Goal: Information Seeking & Learning: Learn about a topic

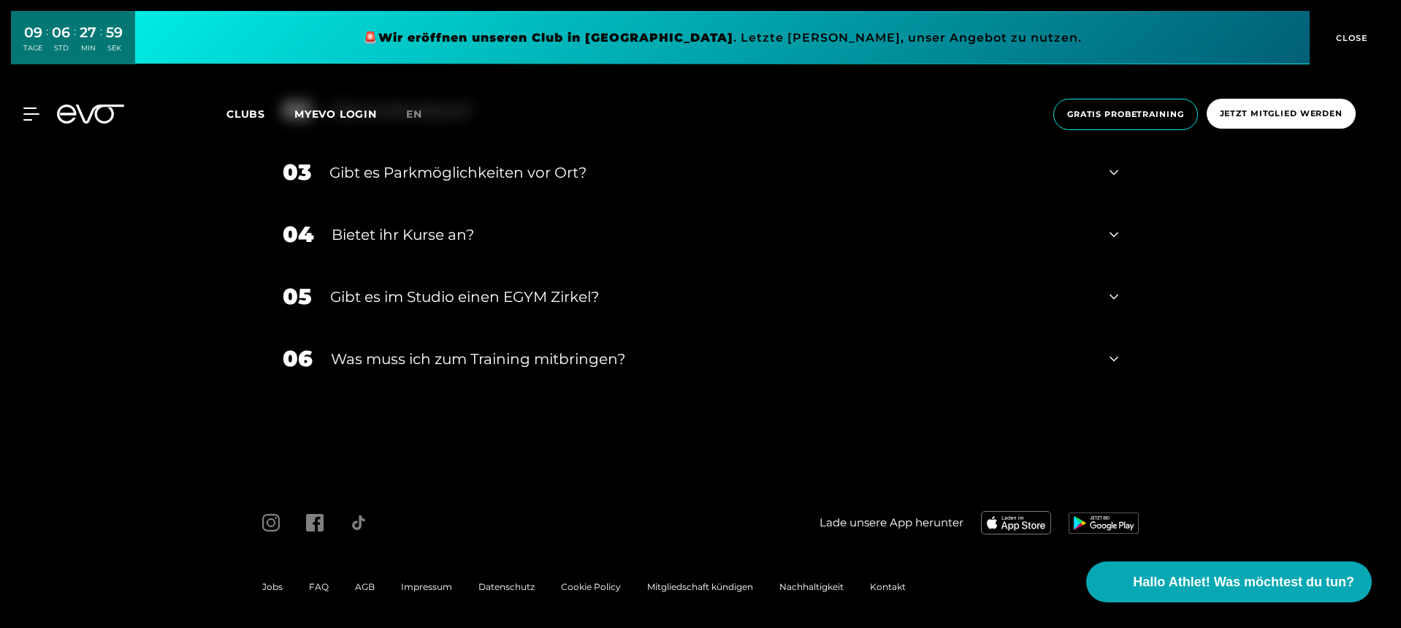
scroll to position [5089, 0]
click at [355, 582] on span "AGB" at bounding box center [365, 587] width 20 height 11
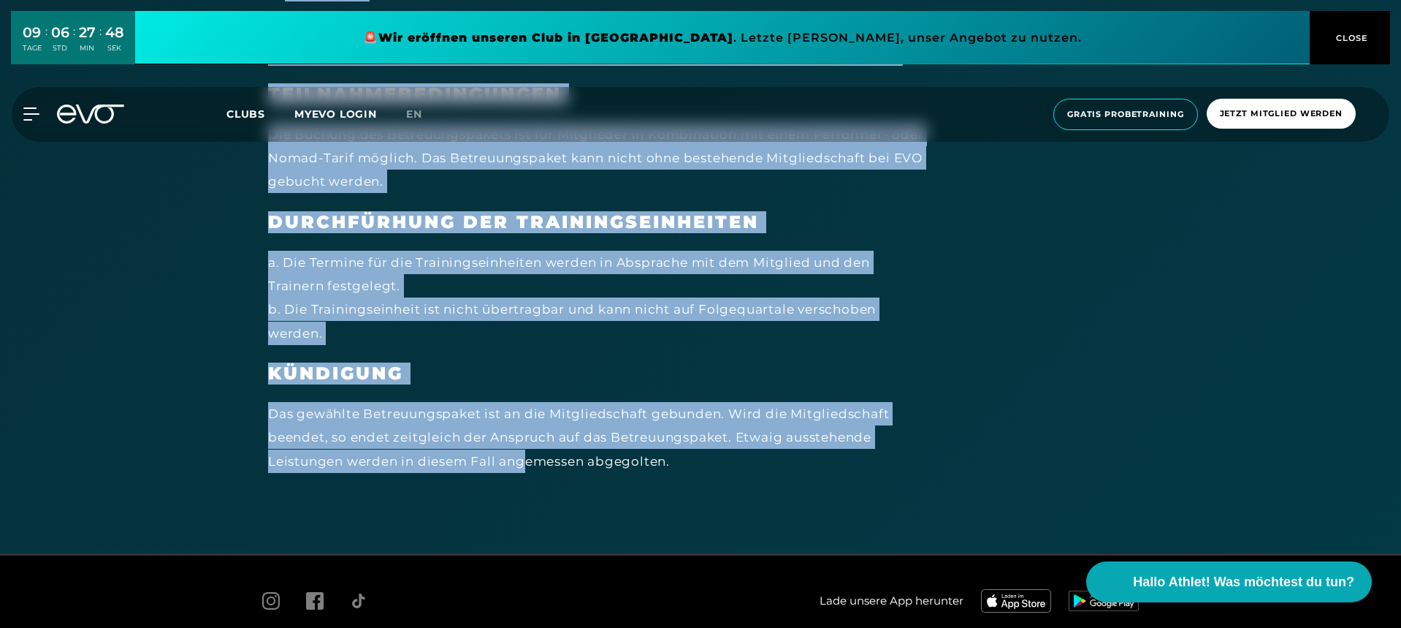
scroll to position [9001, 0]
drag, startPoint x: 270, startPoint y: 195, endPoint x: 673, endPoint y: 379, distance: 442.7
copy div "Loremi DOLo Sitam Consectetur Adipiscingelitseddoe temp Incididuntu lab Etdolor…"
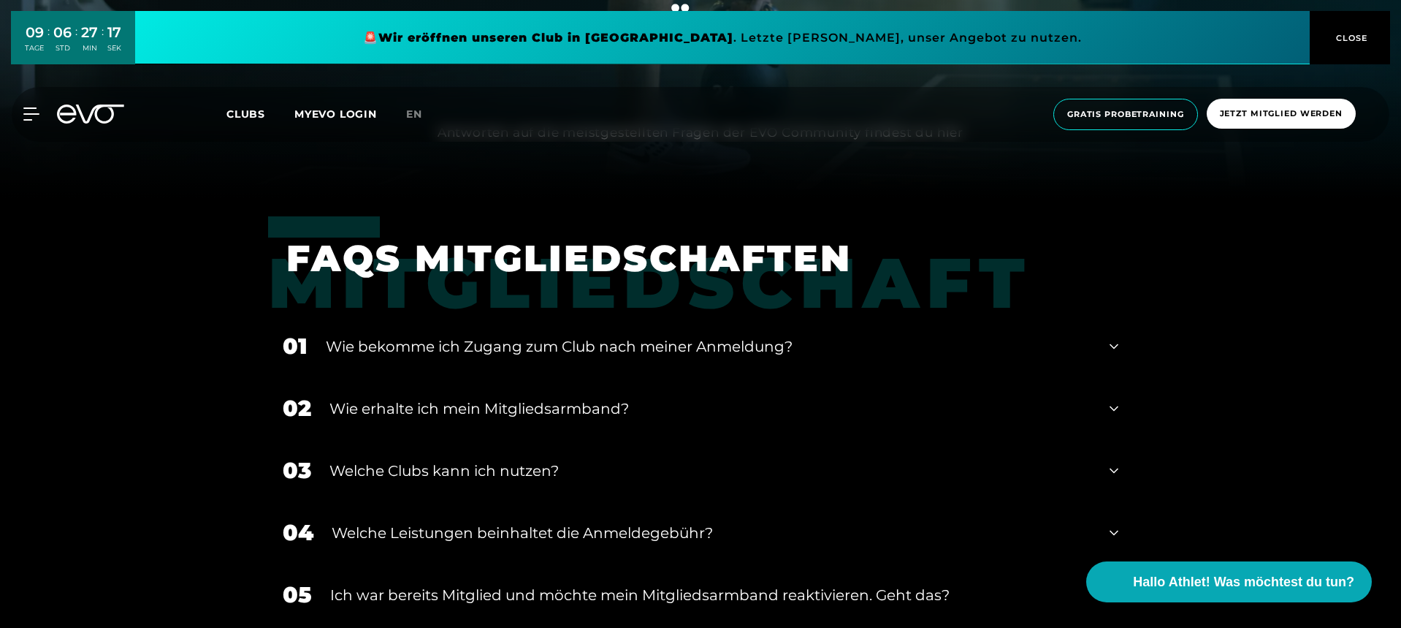
click at [414, 349] on div "Wie bekomme ich Zugang zum Club nach meiner Anmeldung?" at bounding box center [709, 346] width 766 height 22
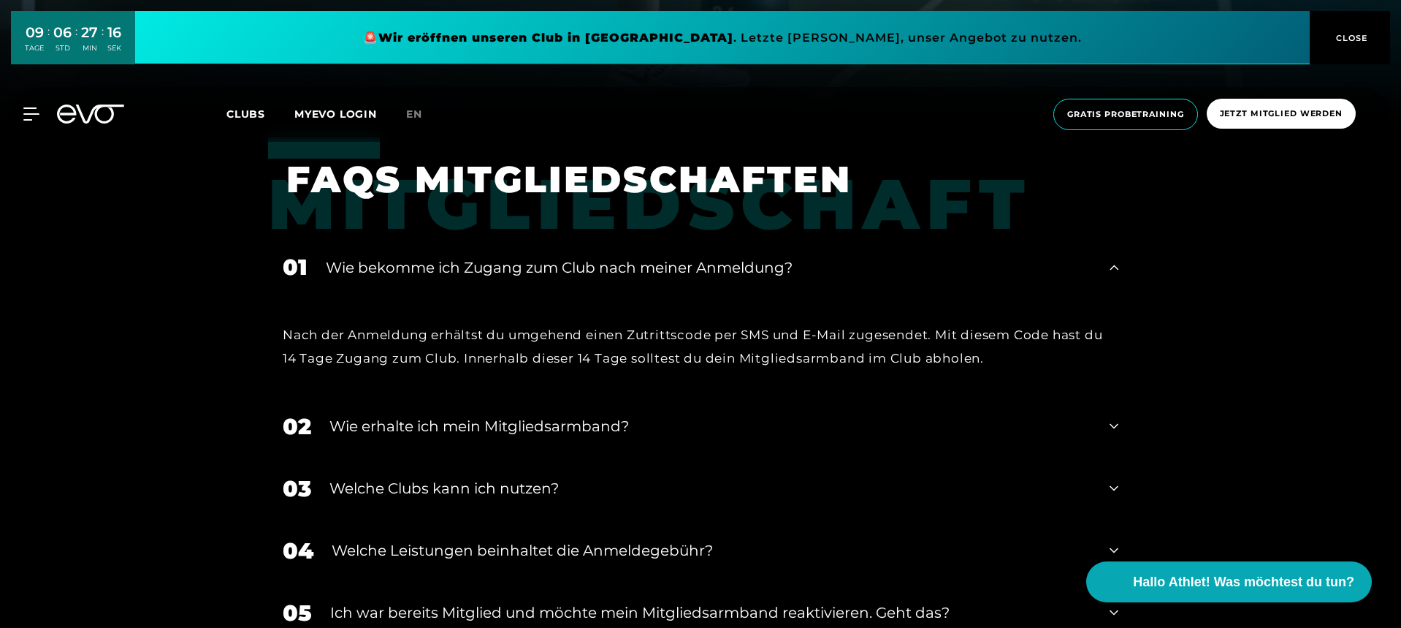
click at [415, 432] on div "Wie erhalte ich mein Mitgliedsarmband?" at bounding box center [711, 426] width 762 height 22
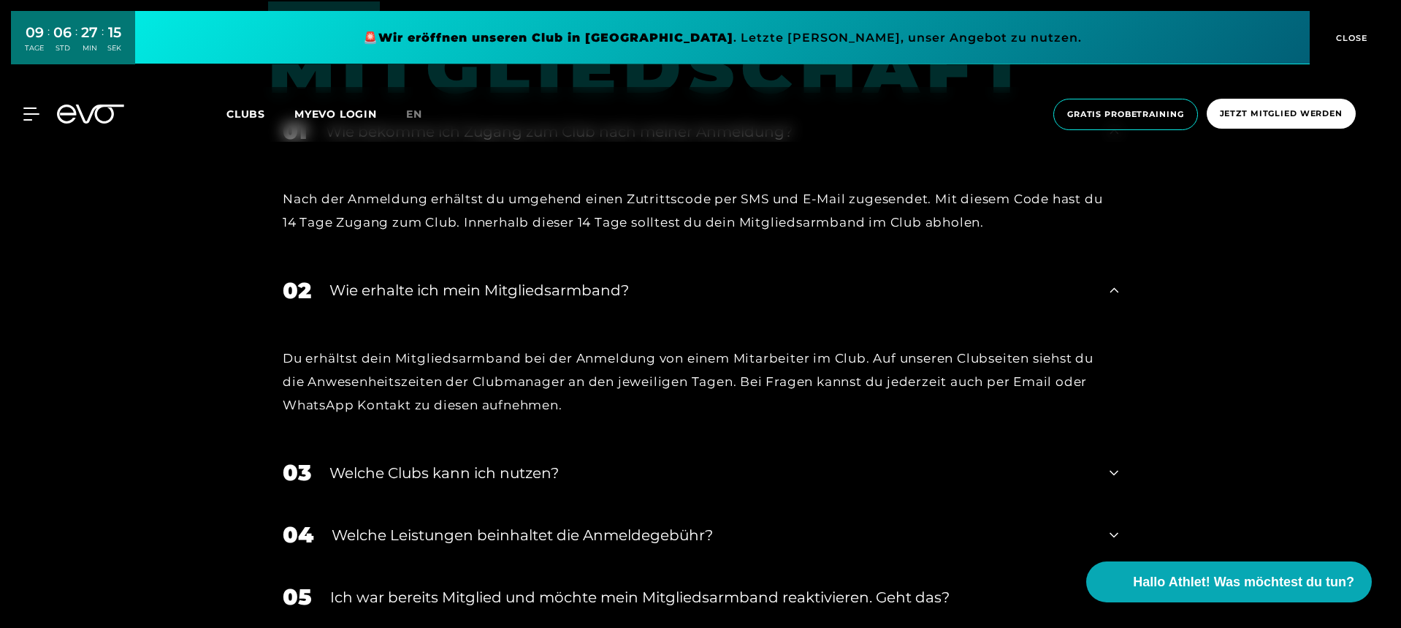
scroll to position [651, 0]
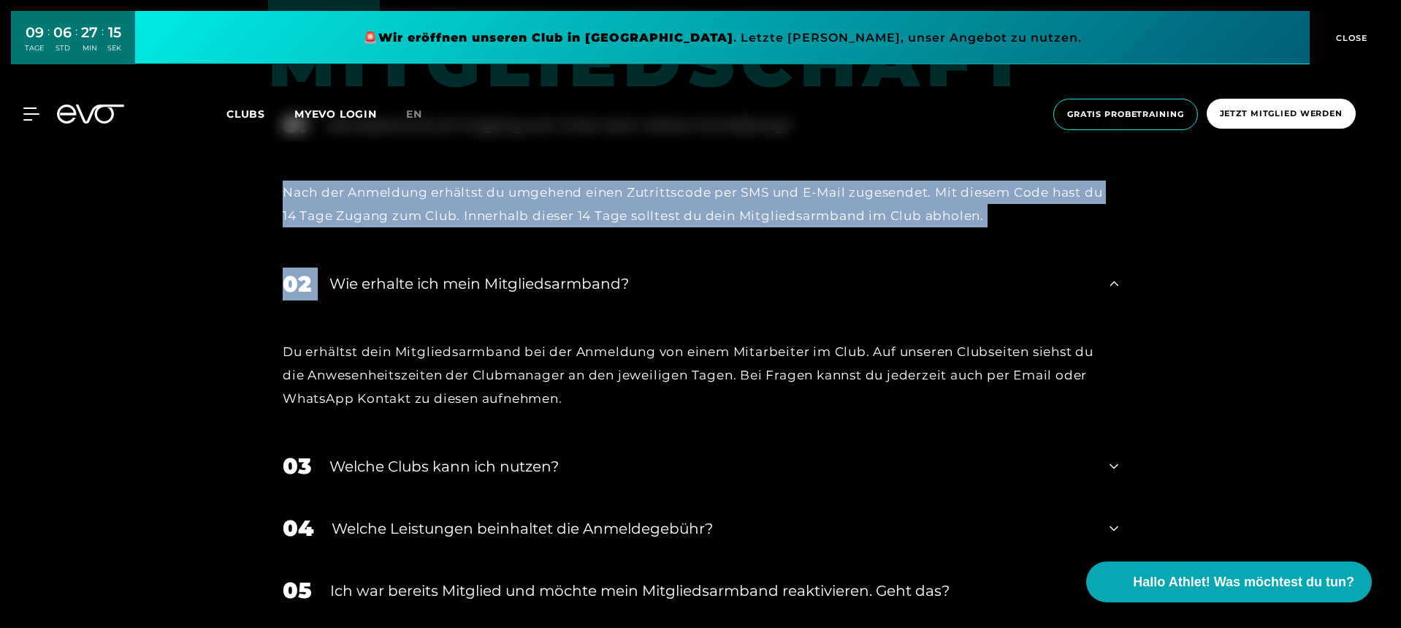
drag, startPoint x: 281, startPoint y: 191, endPoint x: 395, endPoint y: 313, distance: 167.5
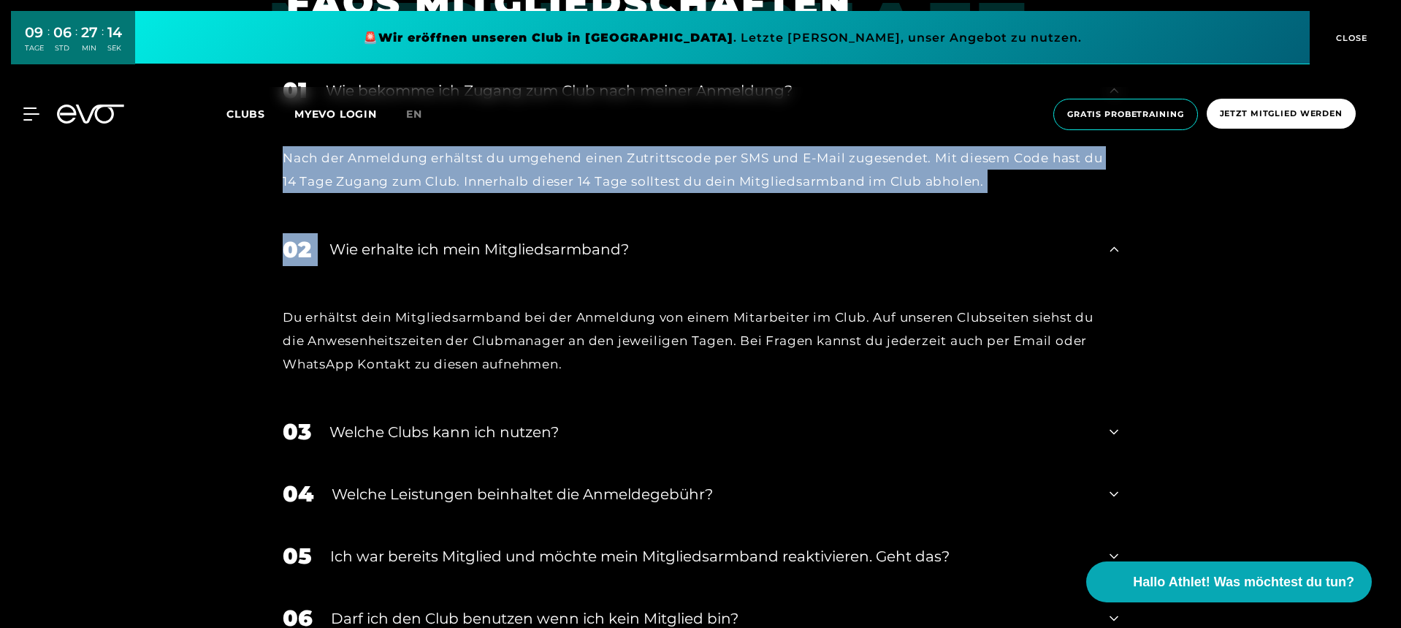
click at [379, 424] on div "Welche Clubs kann ich nutzen?" at bounding box center [711, 432] width 762 height 22
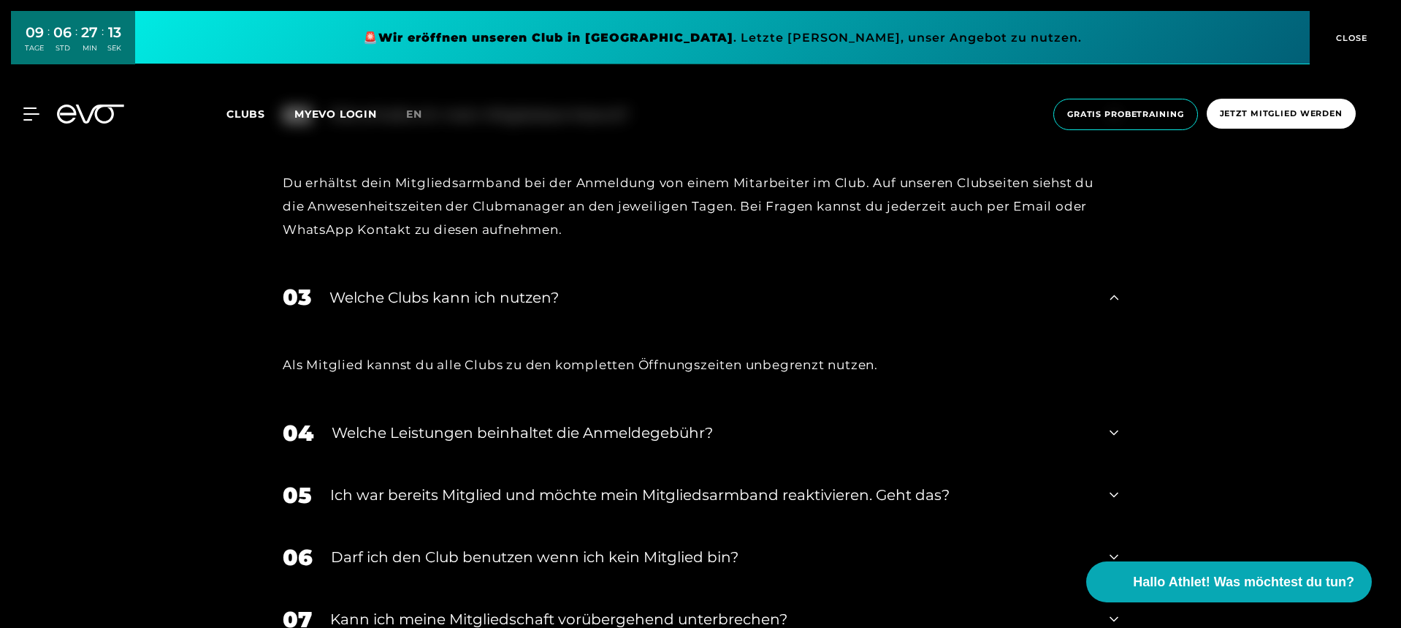
click at [394, 452] on div "04 Welche Leistungen beinhaltet die Anmeldegebühr?" at bounding box center [700, 433] width 865 height 62
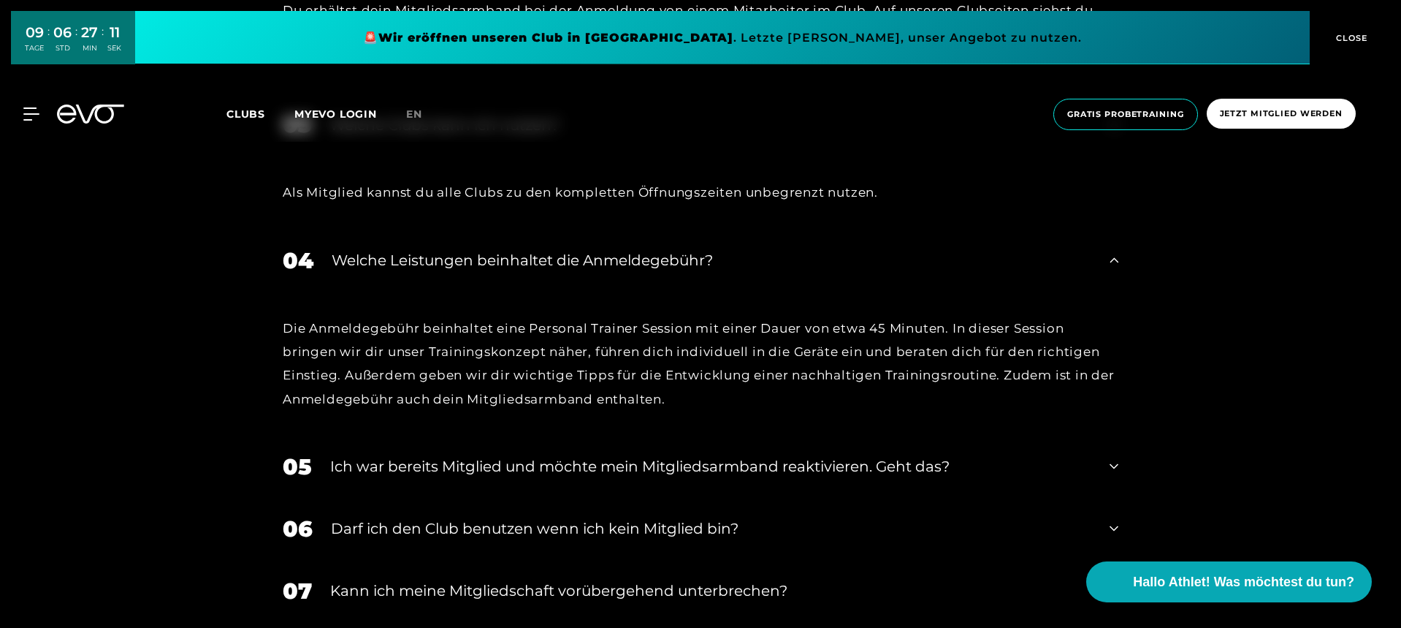
click at [413, 466] on div "Ich war bereits Mitglied und möchte mein Mitgliedsarmband reaktivieren. Geht da…" at bounding box center [710, 466] width 761 height 22
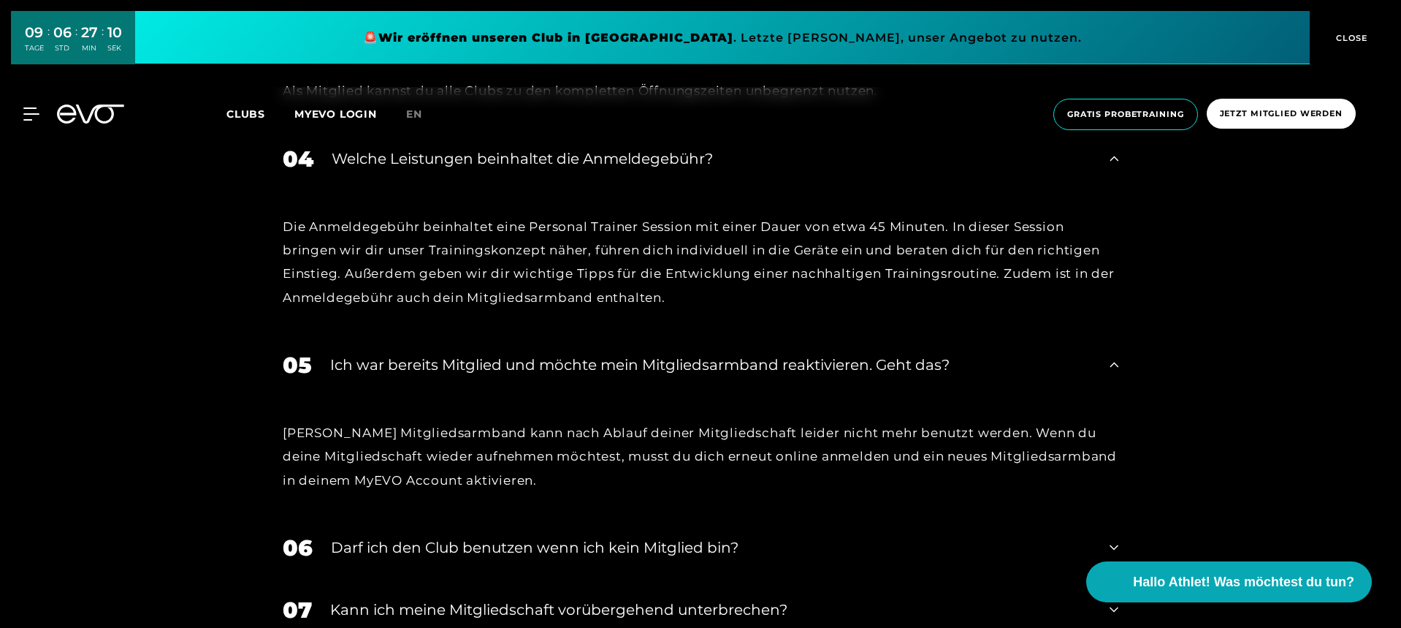
click at [404, 543] on div "Darf ich den Club benutzen wenn ich kein Mitglied bin?" at bounding box center [711, 547] width 761 height 22
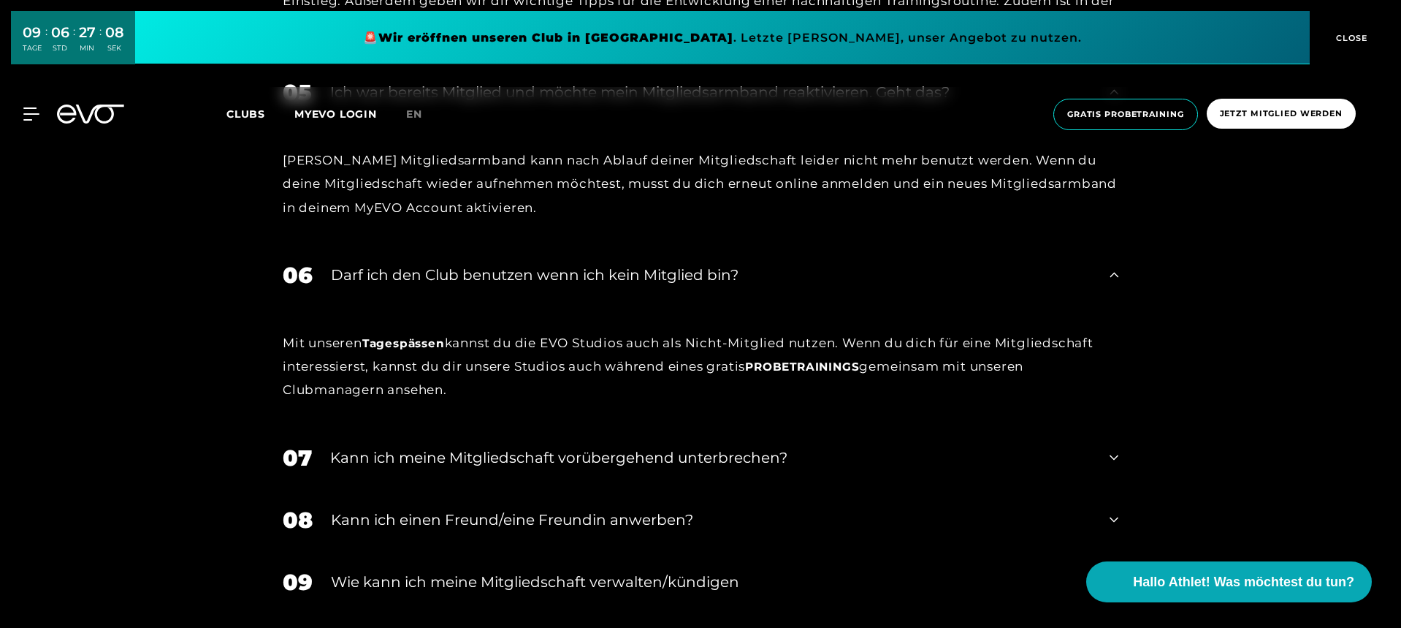
click at [421, 446] on div "Kann ich meine Mitgliedschaft vorübergehend unterbrechen?" at bounding box center [710, 457] width 761 height 22
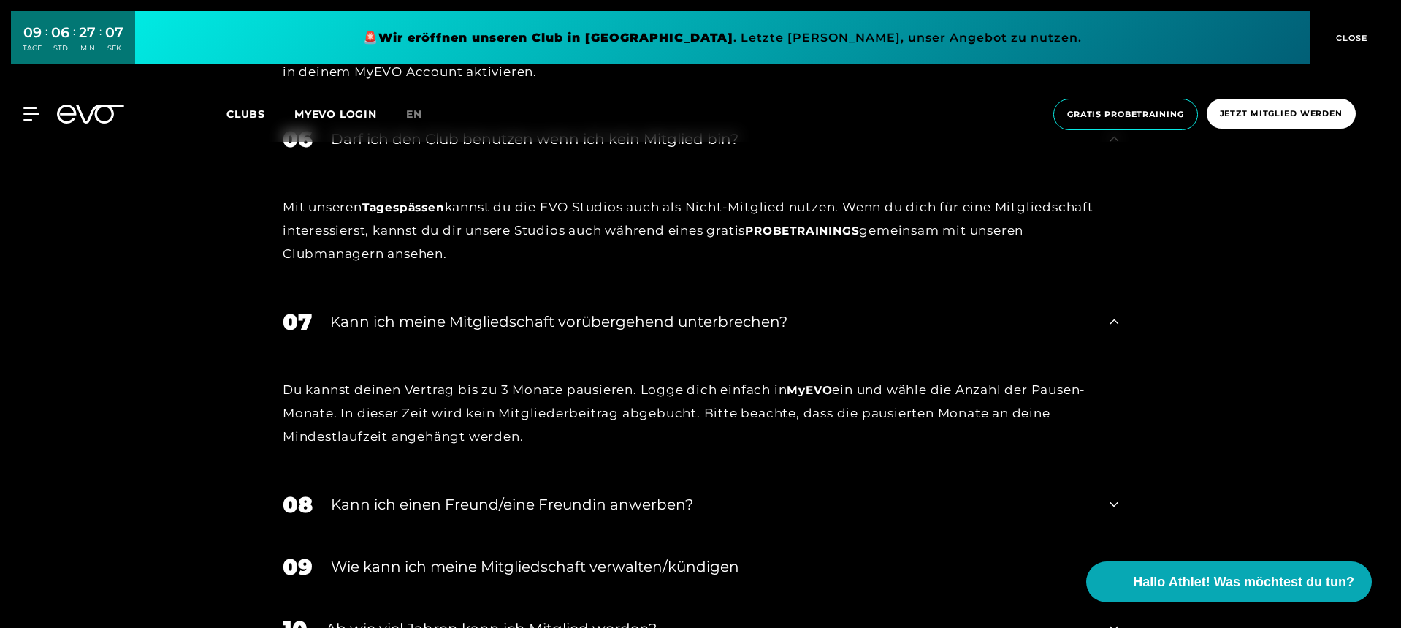
click at [422, 509] on div "Kann ich einen Freund/eine Freundin anwerben?" at bounding box center [711, 504] width 761 height 22
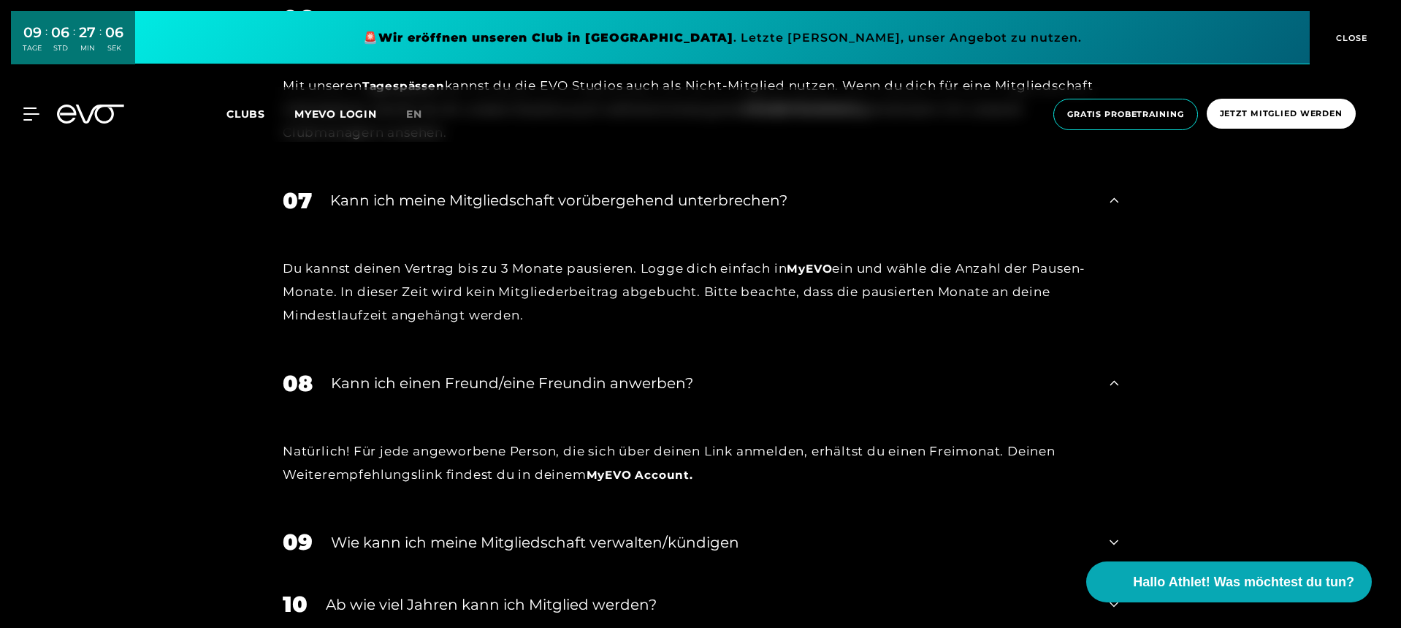
click at [422, 522] on div "09 Wie kann ich meine Mitgliedschaft verwalten/kündigen" at bounding box center [700, 542] width 865 height 62
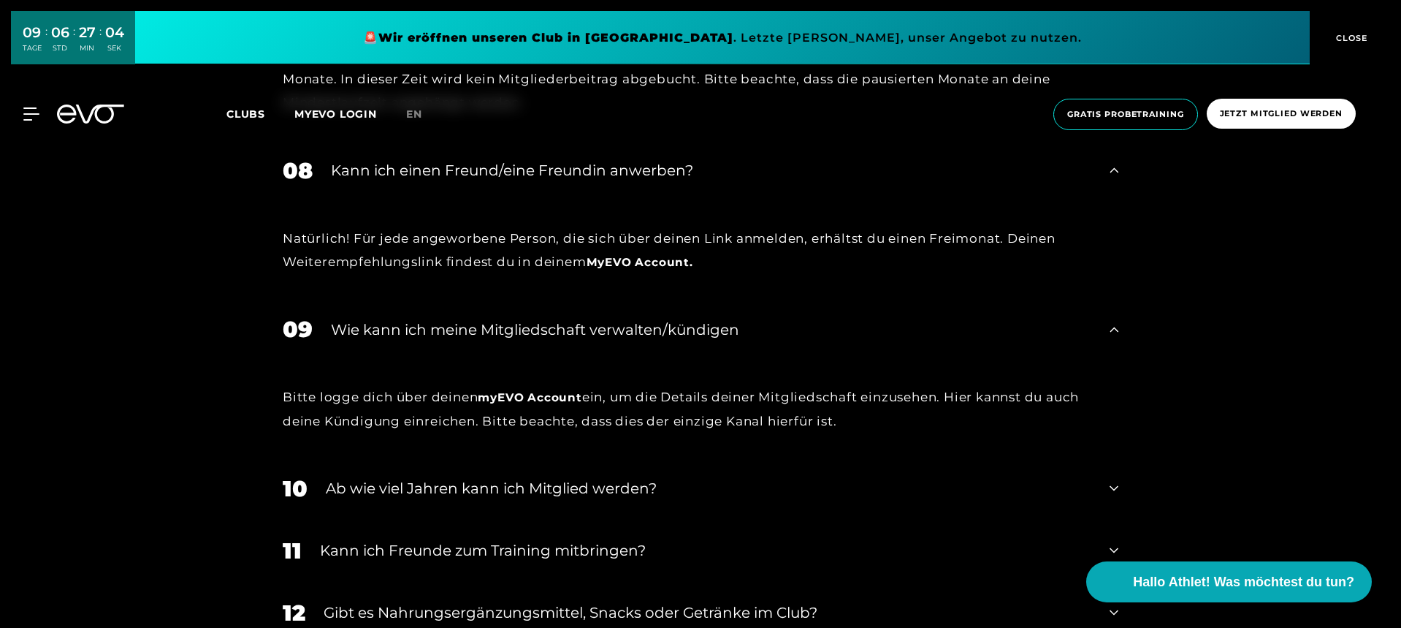
click at [409, 485] on div "Ab wie viel Jahren kann ich Mitglied werden?" at bounding box center [709, 488] width 766 height 22
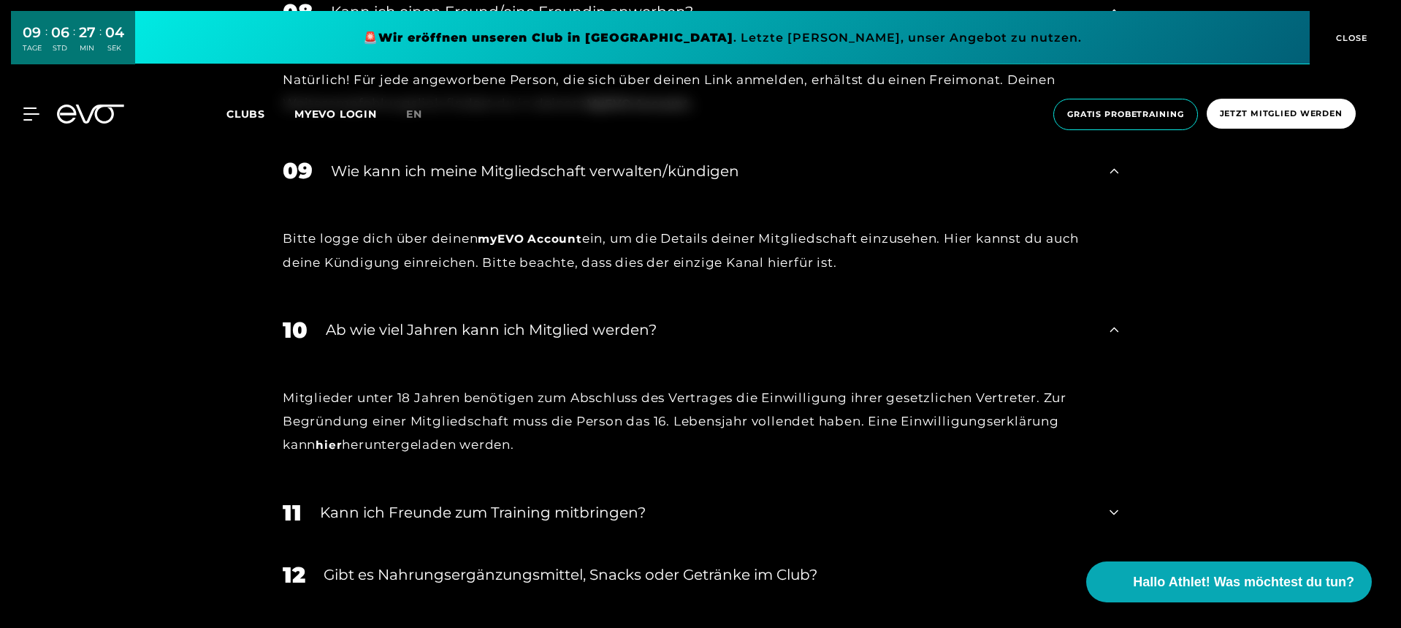
click at [403, 522] on div "11 Kann ich Freunde zum Training mitbringen?" at bounding box center [700, 513] width 865 height 62
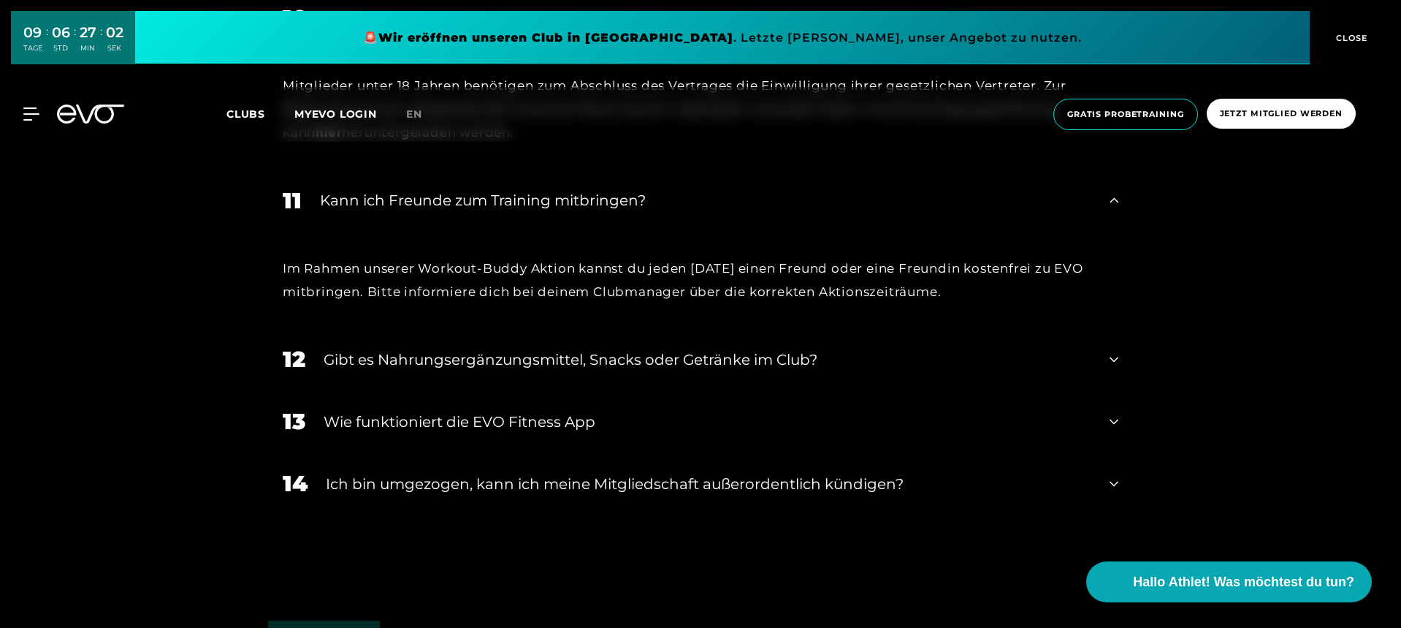
click at [420, 358] on div "Gibt es Nahrungsergänzungsmittel, Snacks oder Getränke im Club?" at bounding box center [708, 360] width 768 height 22
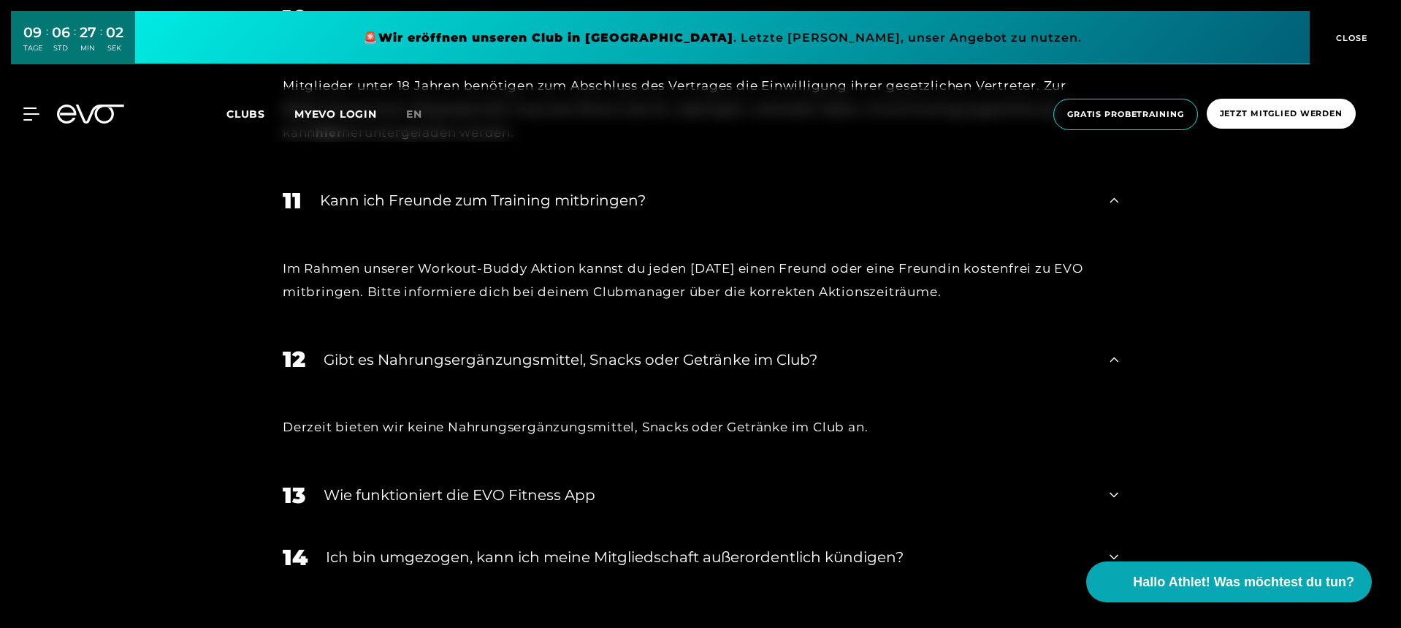
scroll to position [2308, 0]
click at [388, 489] on div "Wie funktioniert die EVO Fitness App" at bounding box center [708, 493] width 768 height 22
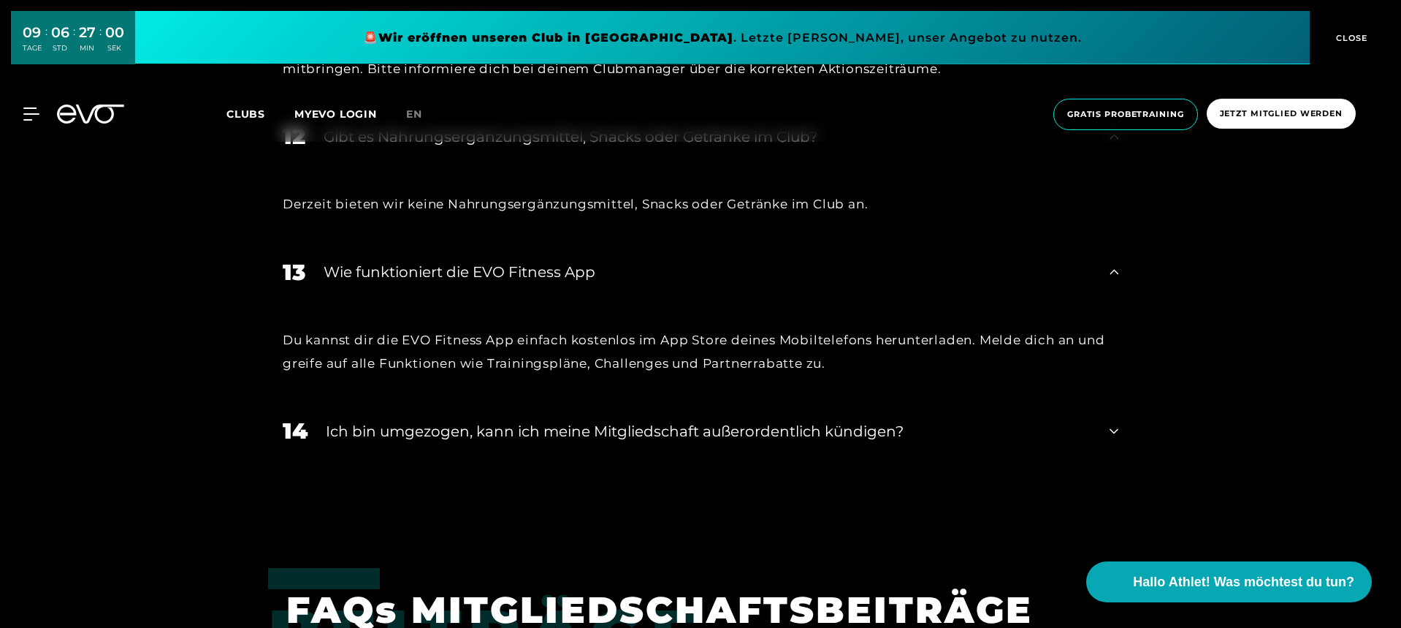
click at [395, 436] on div "14 Ich bin umgezogen, kann ich meine Mitgliedschaft außerordentlich kündigen?" at bounding box center [700, 431] width 865 height 62
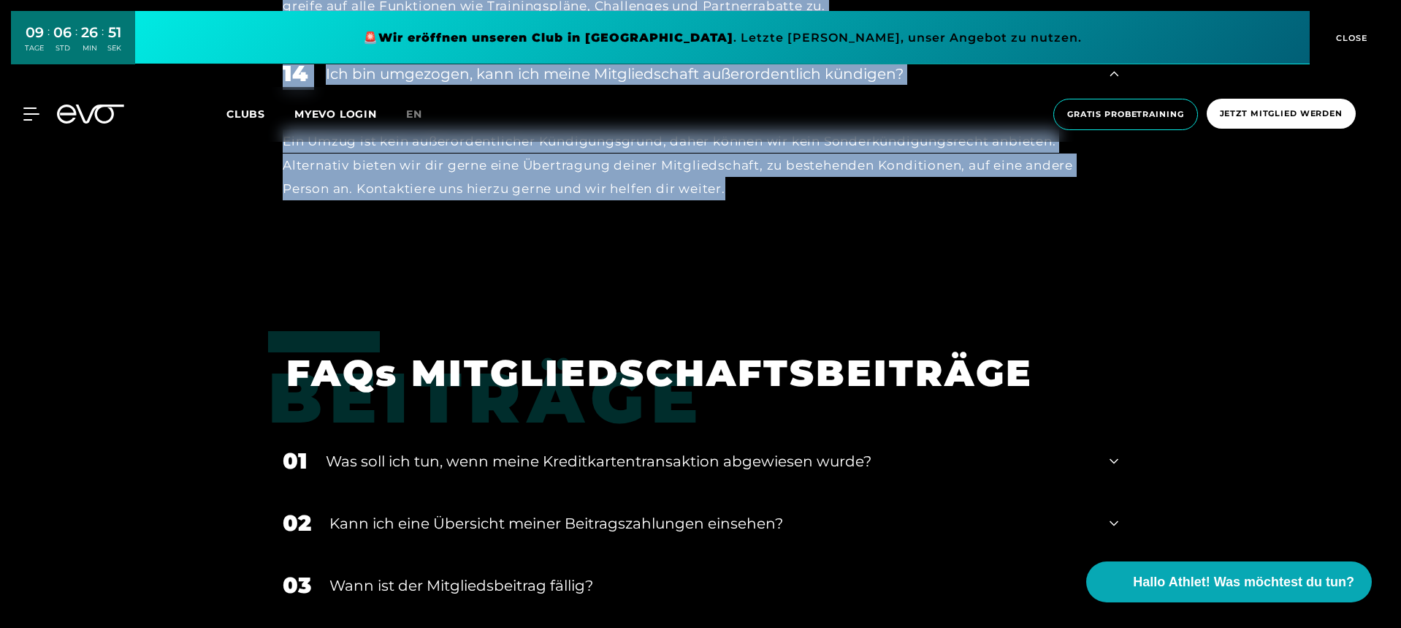
scroll to position [2888, 0]
drag, startPoint x: 287, startPoint y: 266, endPoint x: 745, endPoint y: 210, distance: 460.8
copy div "LORE IPSUMDOLORSITAME 70 Con adipisc eli Seddoe tem Inci utla etdolo Magnaaliq?…"
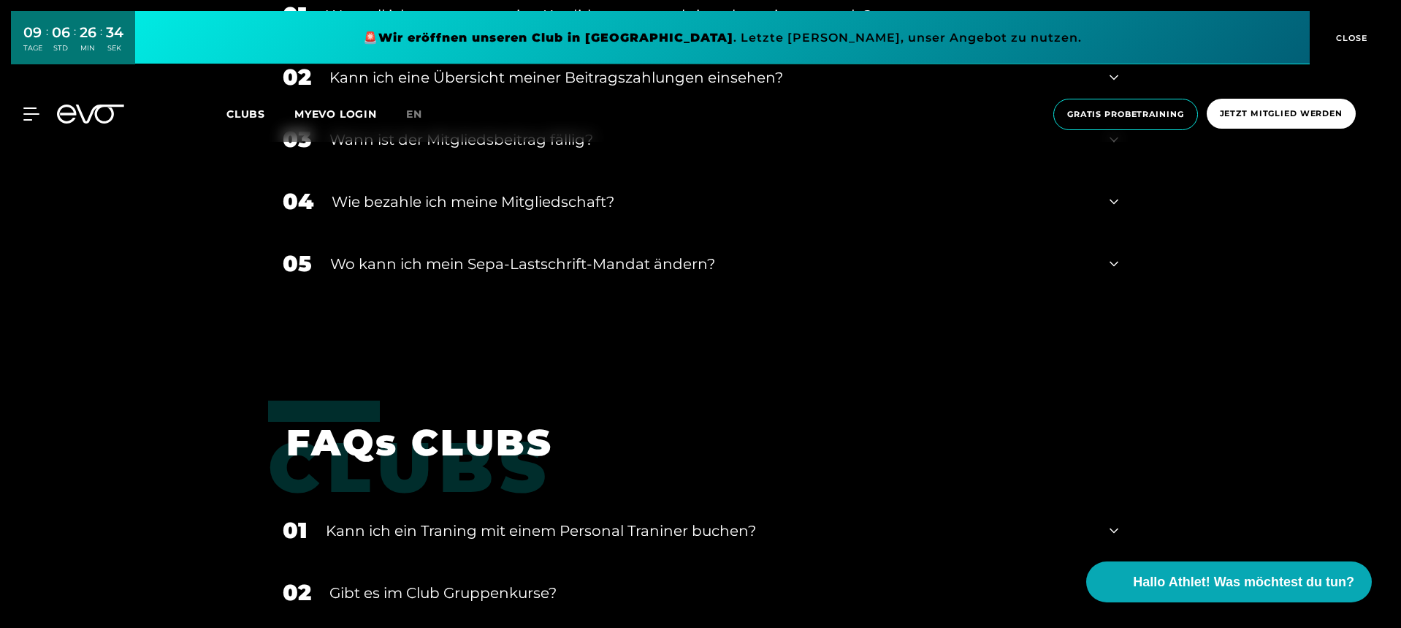
click at [469, 253] on div "Wo kann ich mein Sepa-Lastschrift-Mandat ändern?" at bounding box center [710, 264] width 761 height 22
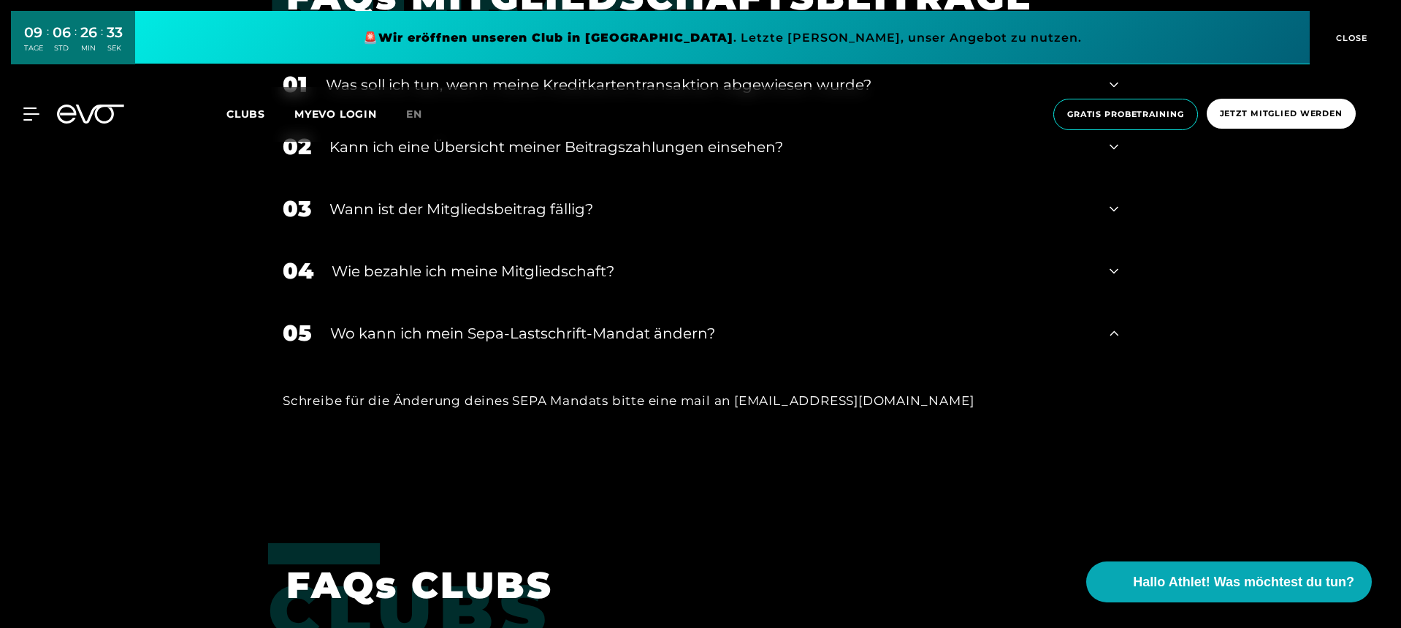
click at [468, 260] on div "Wie bezahle ich meine Mitgliedschaft?" at bounding box center [712, 271] width 760 height 22
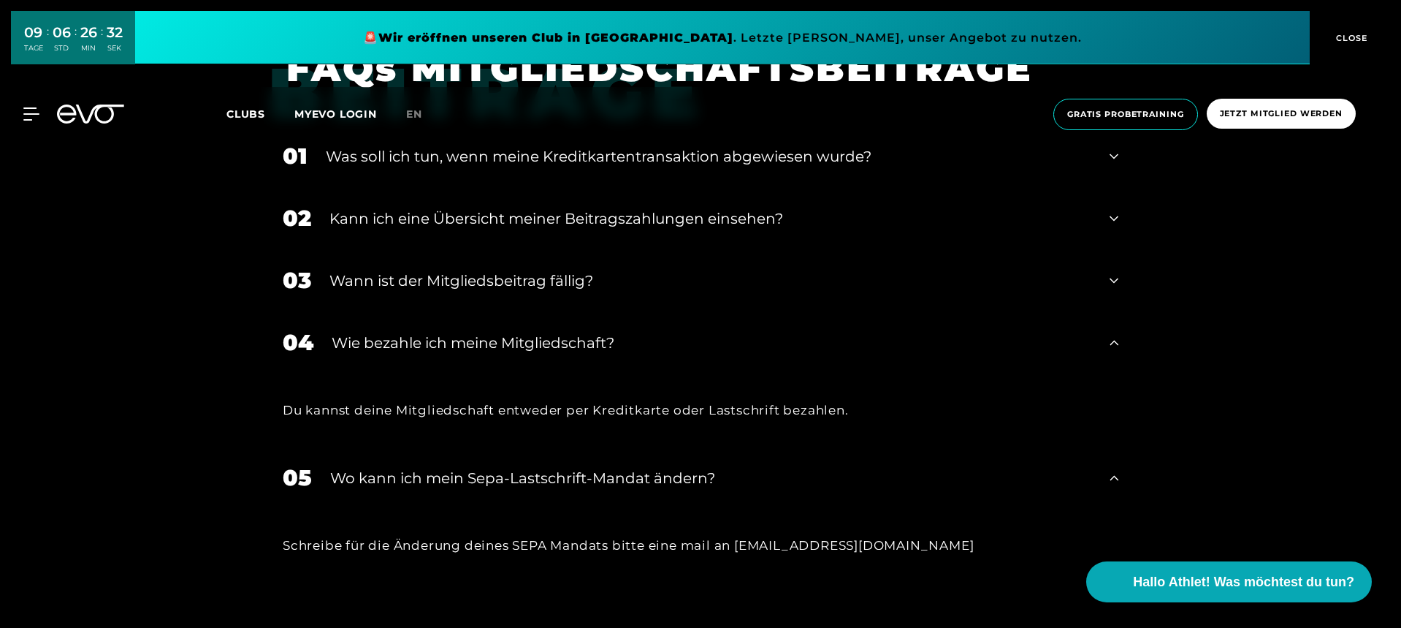
click at [468, 257] on div "03 Wann ist der Mitgliedsbeitrag fällig?" at bounding box center [700, 280] width 865 height 62
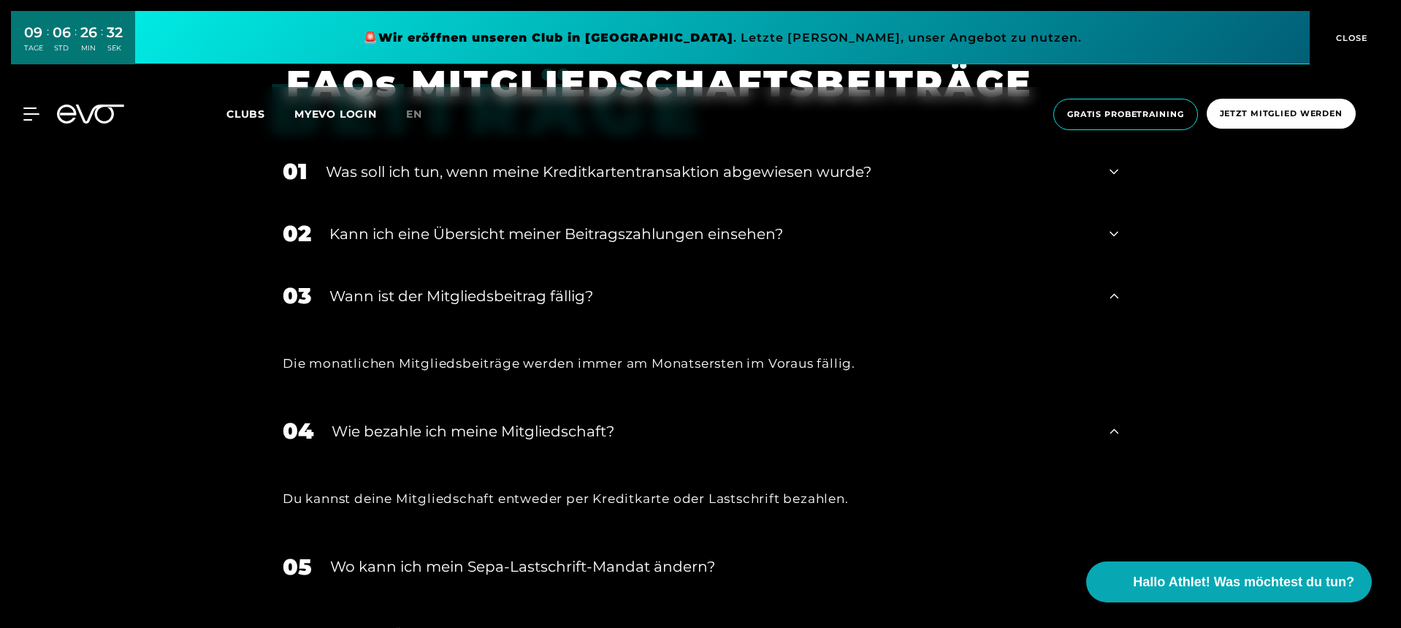
click at [472, 237] on div "02 Kann ich eine Übersicht meiner Beitragszahlungen einsehen?" at bounding box center [700, 233] width 865 height 62
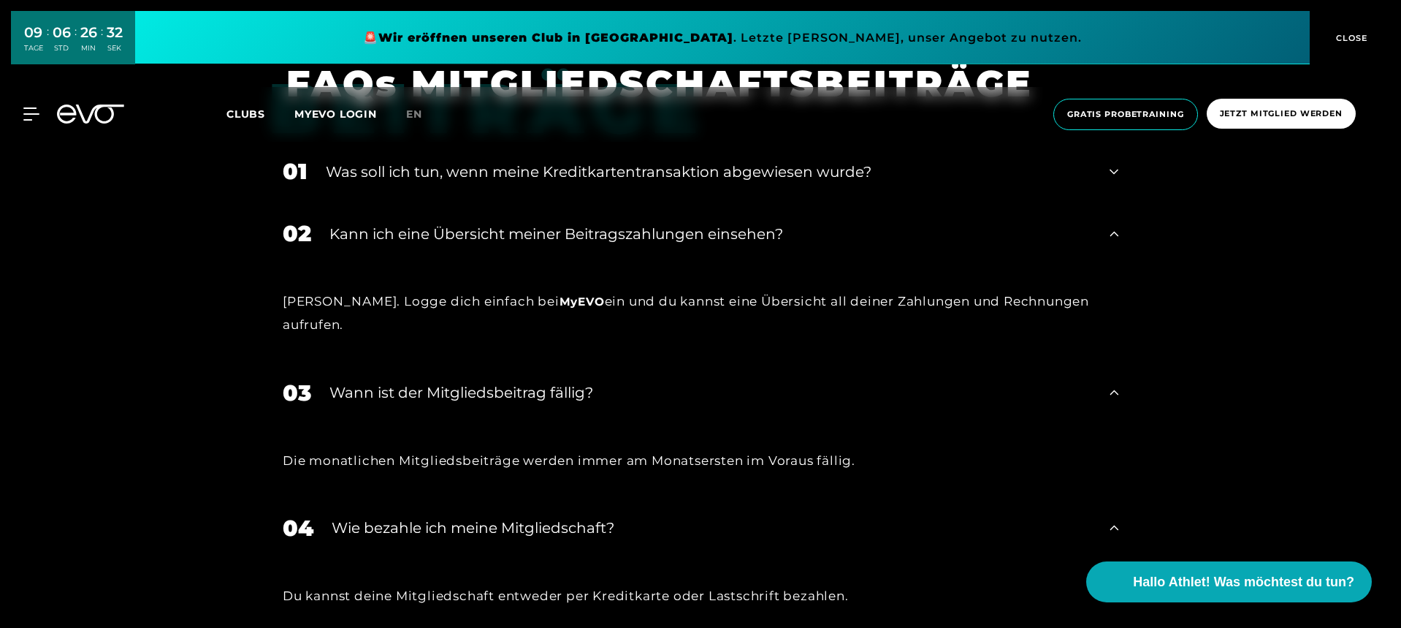
click at [479, 161] on div "﻿Was soll ich tun, wenn meine Kreditkartentransaktion abgewiesen wurde?" at bounding box center [709, 172] width 766 height 22
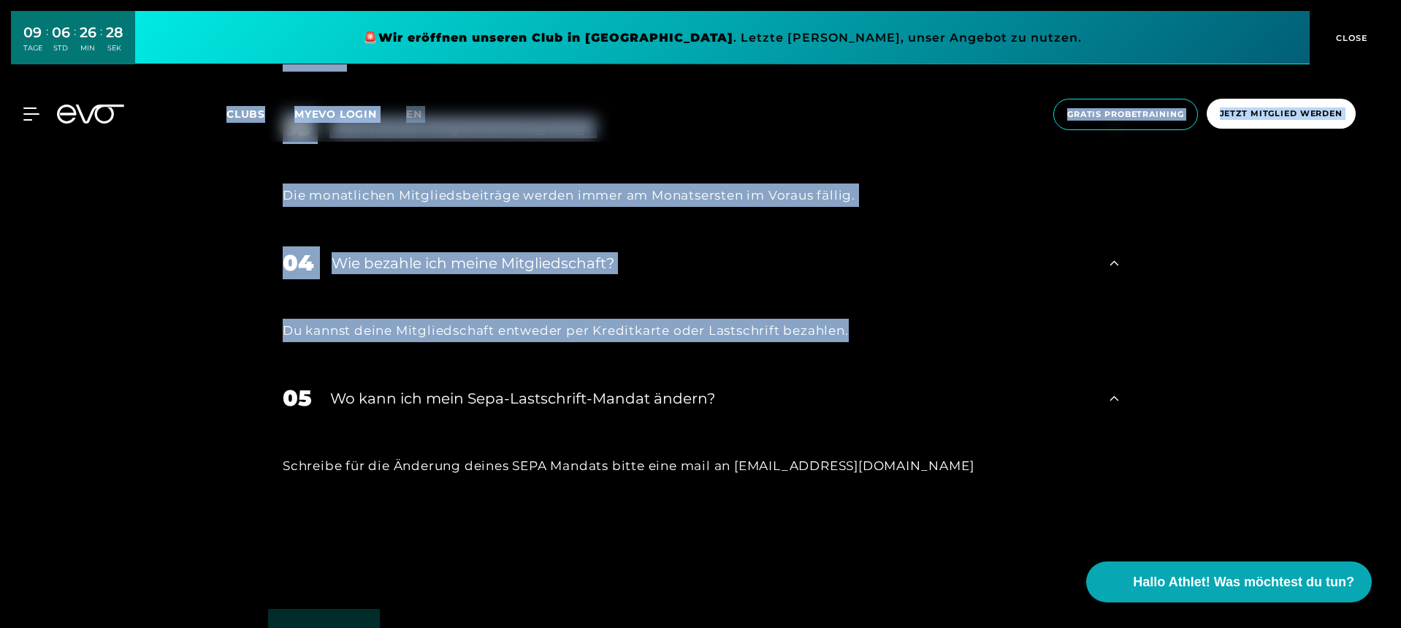
scroll to position [3587, 0]
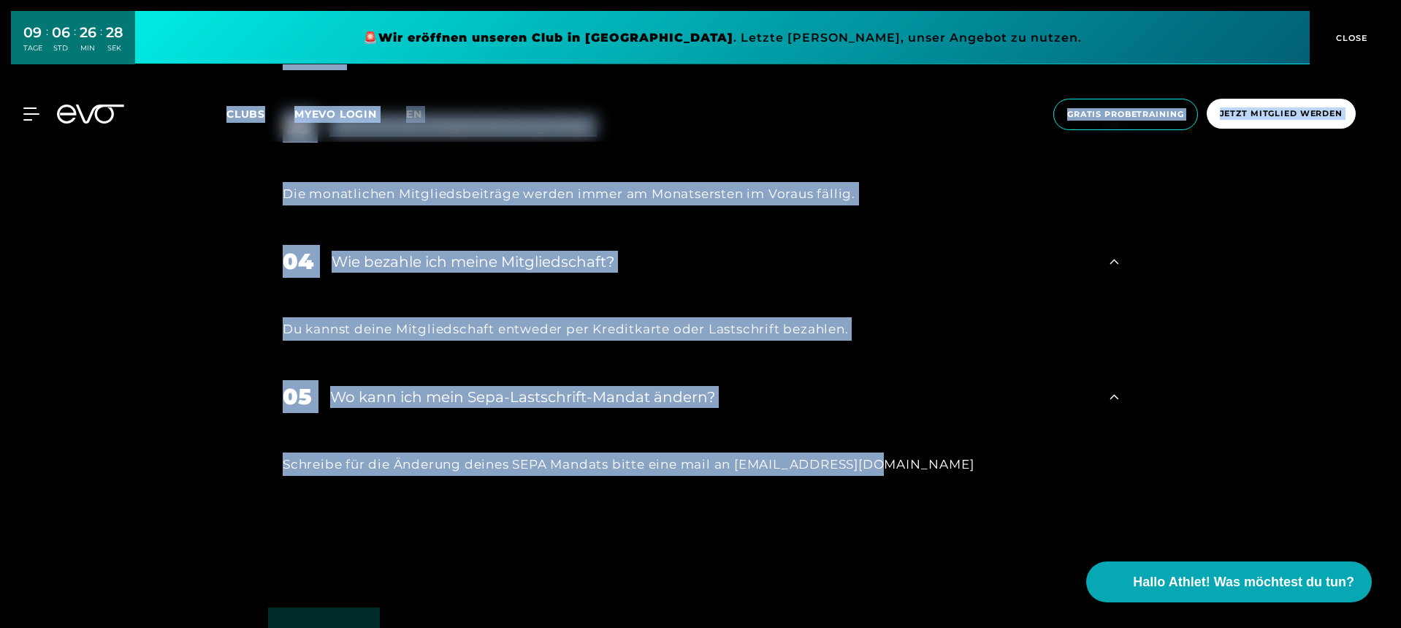
drag, startPoint x: 292, startPoint y: 143, endPoint x: 886, endPoint y: 421, distance: 655.7
copy div "LoREM Ipsum Dolo SIT Ametconsectetura Elitseddoeius TEMPORINC UTL Etdolor Magna…"
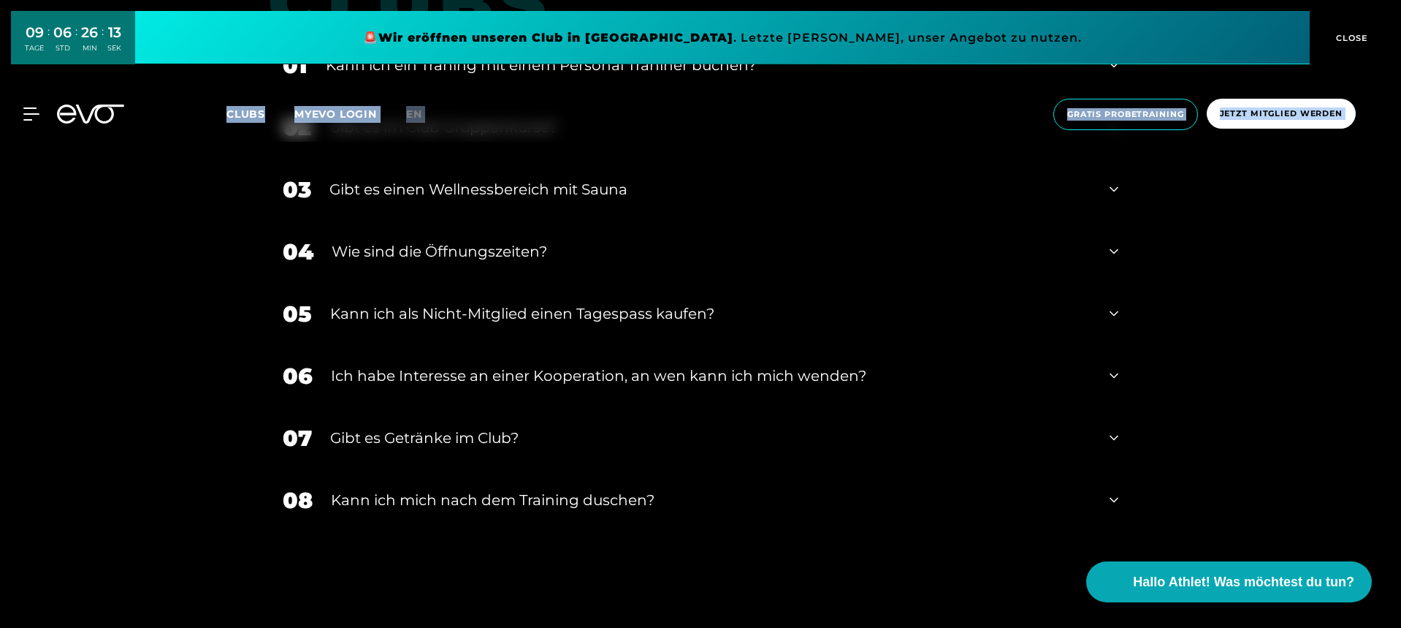
scroll to position [4281, 0]
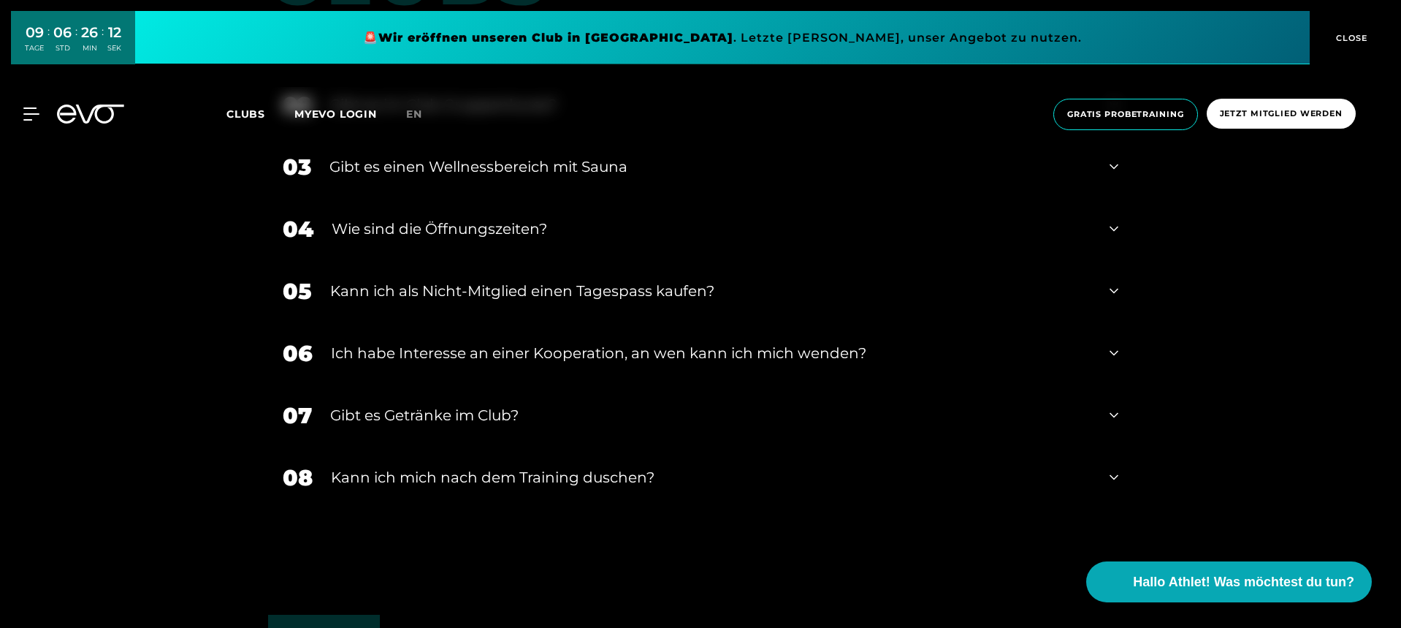
click at [498, 466] on div "Kann ich mich nach dem Training duschen?" at bounding box center [711, 477] width 761 height 22
click at [444, 404] on div "Gibt es Getränke im Club?" at bounding box center [710, 415] width 761 height 22
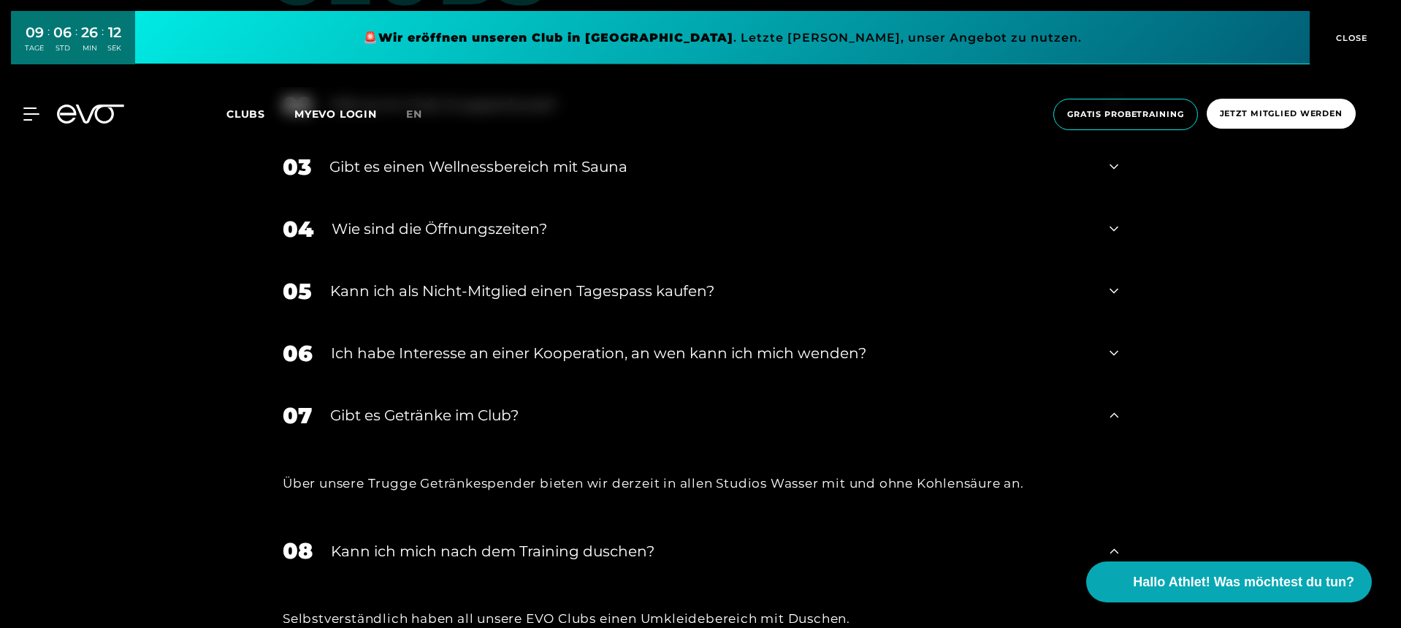
click at [446, 342] on div "Ich habe Interesse an einer Kooperation, an wen kann ich mich wenden?" at bounding box center [711, 353] width 761 height 22
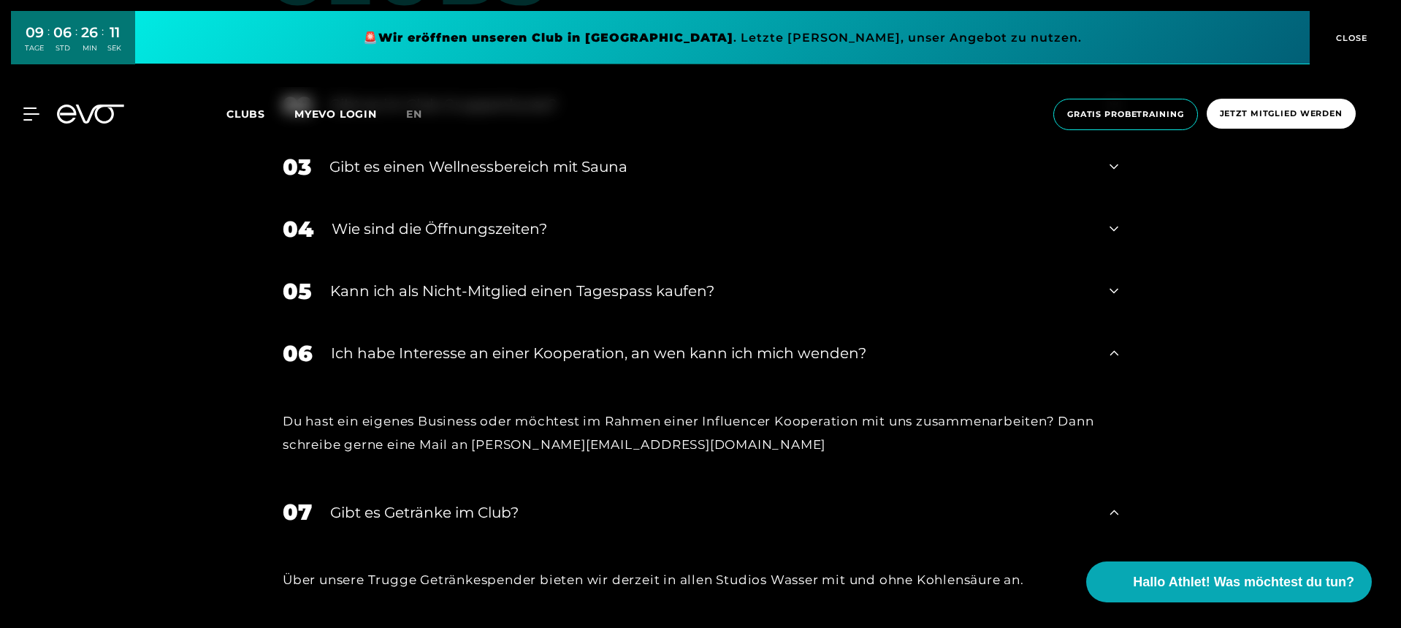
click at [449, 280] on div "Kann ich als Nicht-Mitglied einen Tagespass kaufen?" at bounding box center [710, 291] width 761 height 22
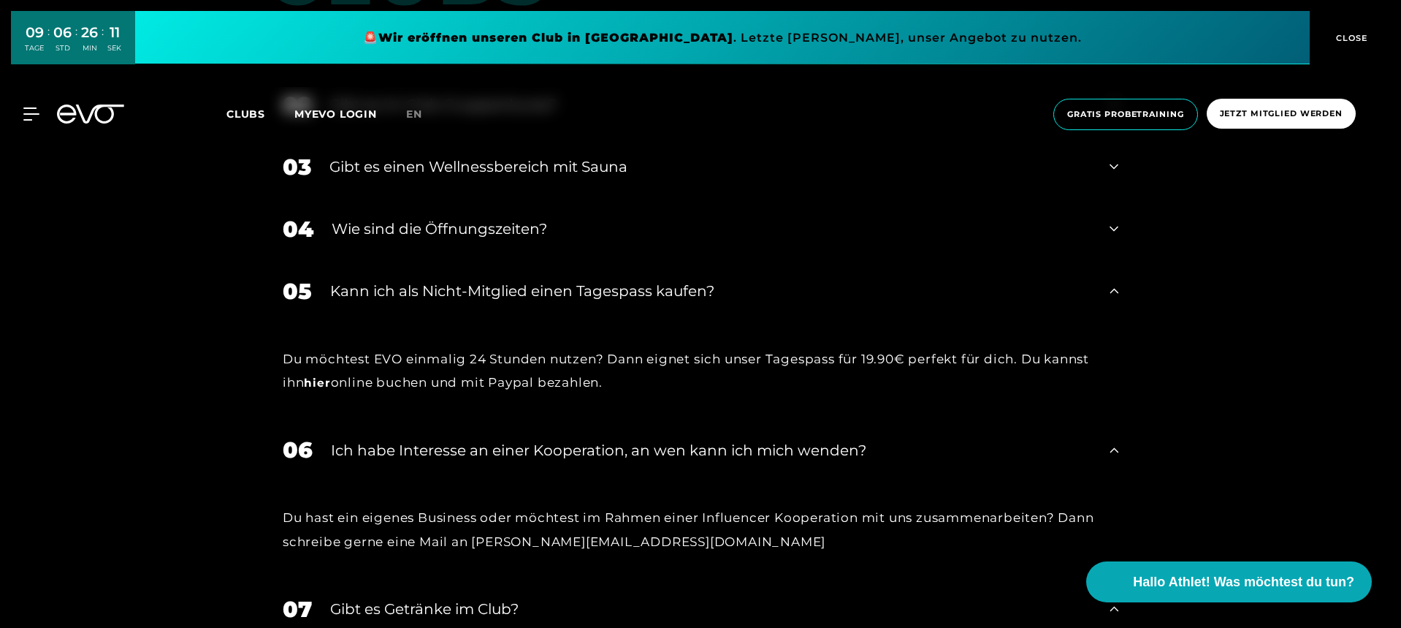
click at [449, 218] on div "Wie sind die Öffnungszeiten?" at bounding box center [712, 229] width 760 height 22
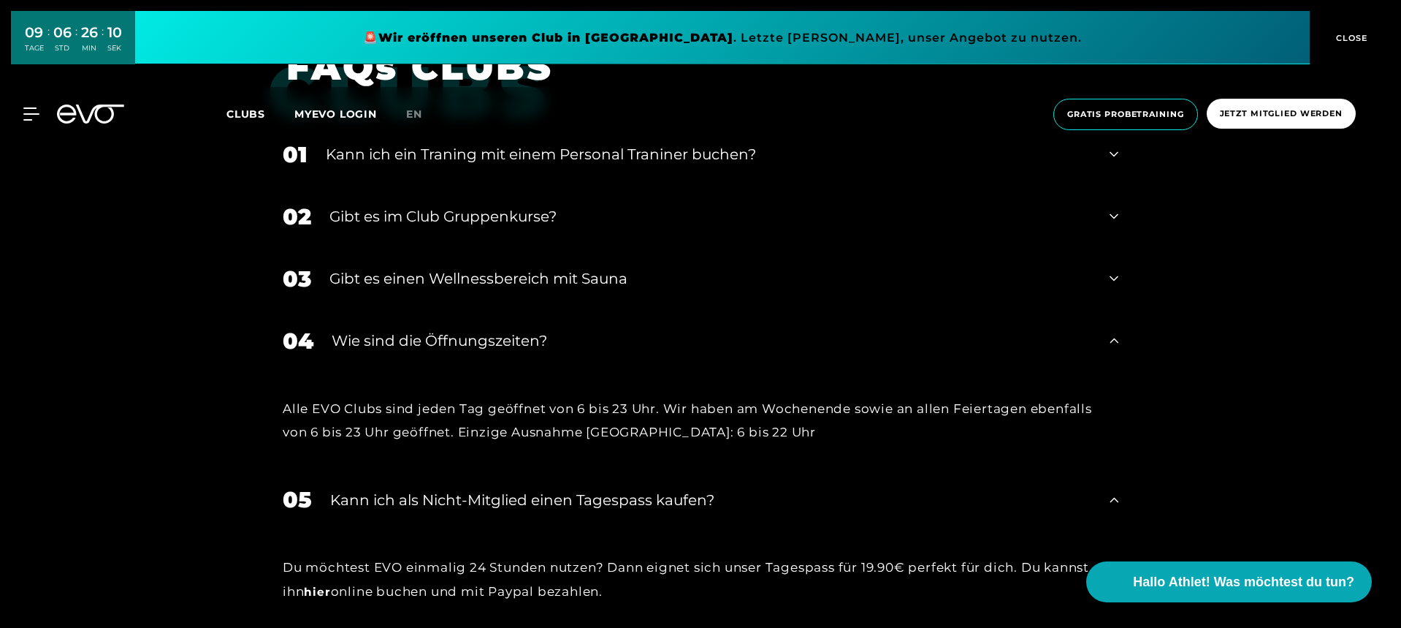
scroll to position [4145, 0]
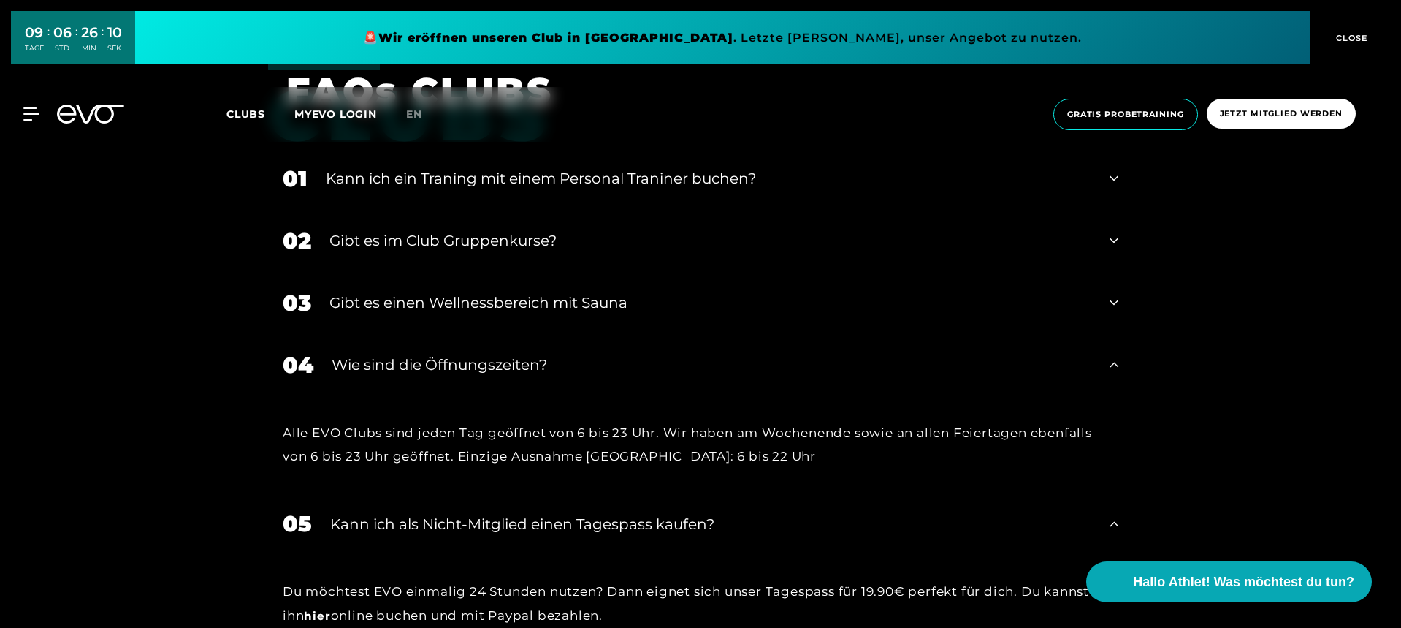
drag, startPoint x: 466, startPoint y: 271, endPoint x: 463, endPoint y: 212, distance: 59.3
click at [466, 292] on div "Gibt es einen Wellnessbereich mit Sauna" at bounding box center [711, 303] width 762 height 22
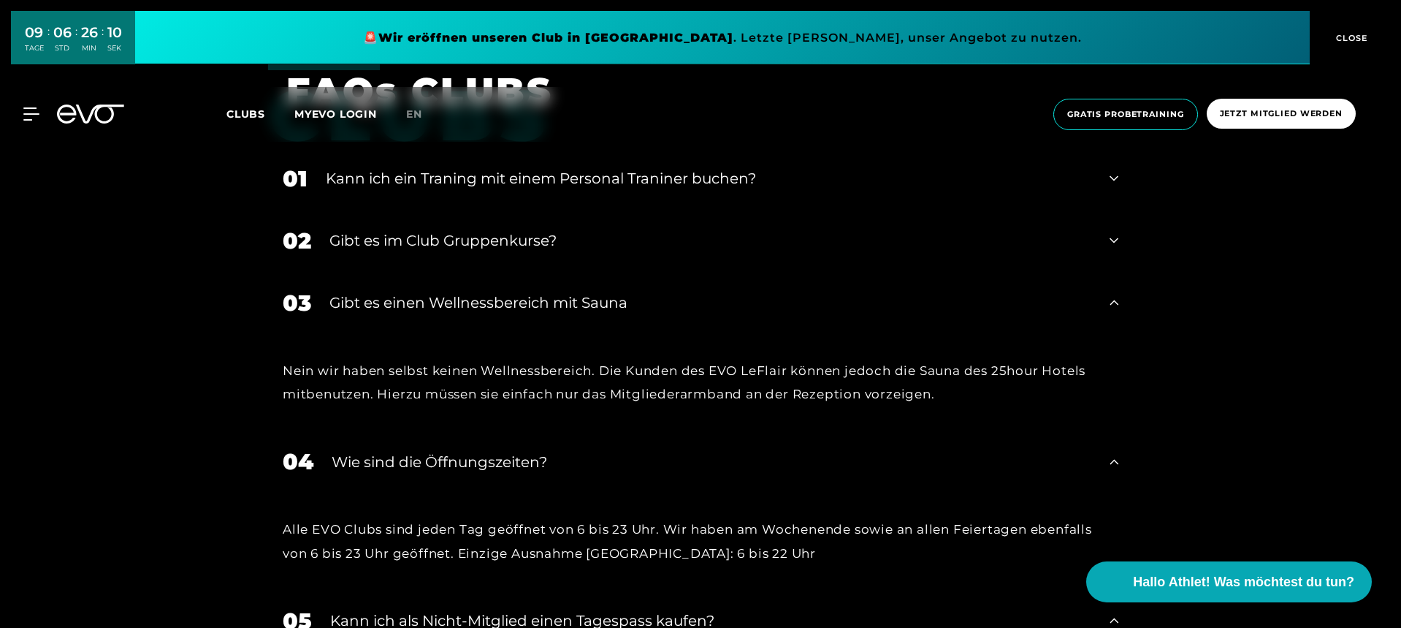
click at [462, 229] on div "﻿Gibt es im Club Gruppenkurse?" at bounding box center [711, 240] width 762 height 22
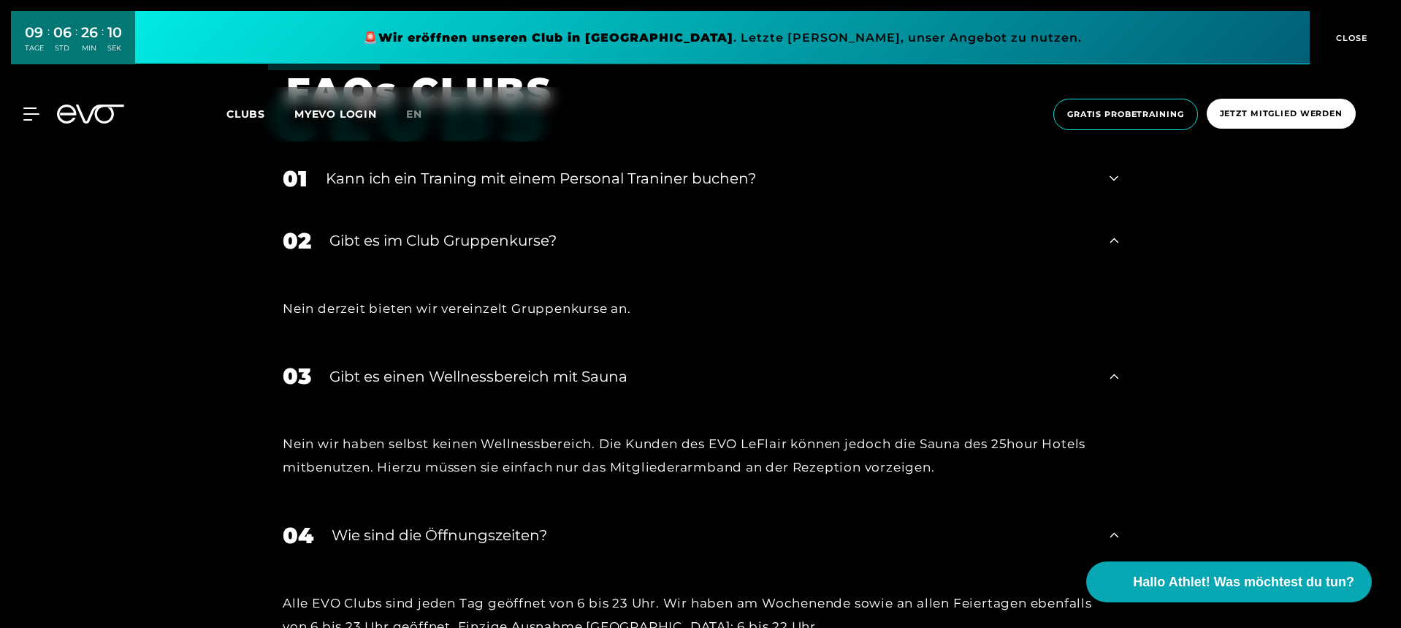
click at [471, 150] on div "MyEVO Login Über EVO Mitgliedschaften Probetraining TAGESPASS EVO Studios [GEOG…" at bounding box center [700, 114] width 1401 height 78
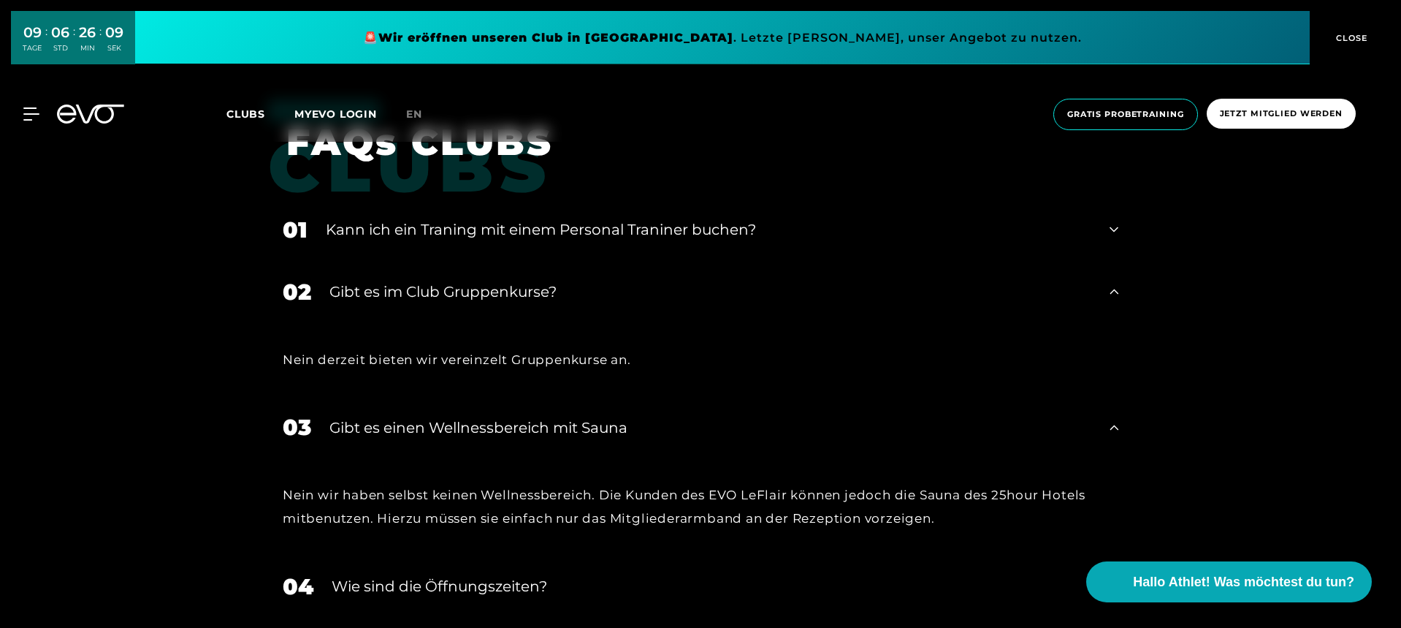
click at [457, 218] on div "Kann ich ein Traning mit einem Personal Traniner buchen?" at bounding box center [709, 229] width 766 height 22
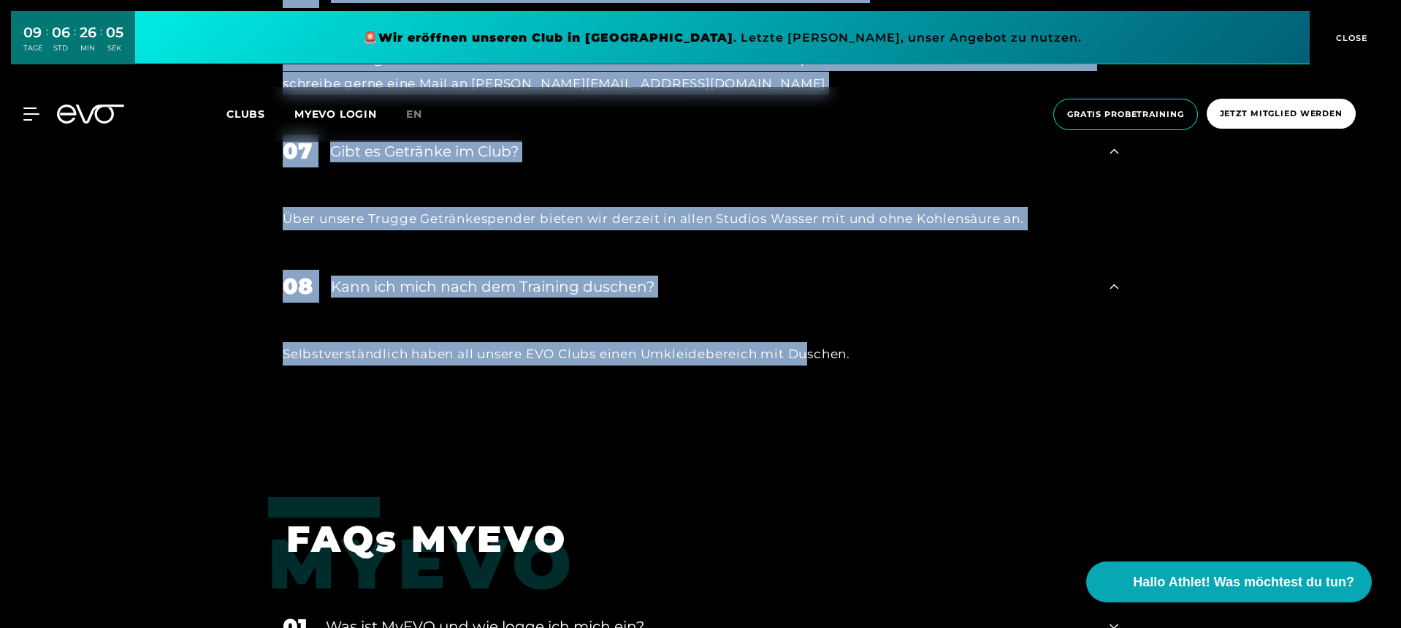
scroll to position [5105, 0]
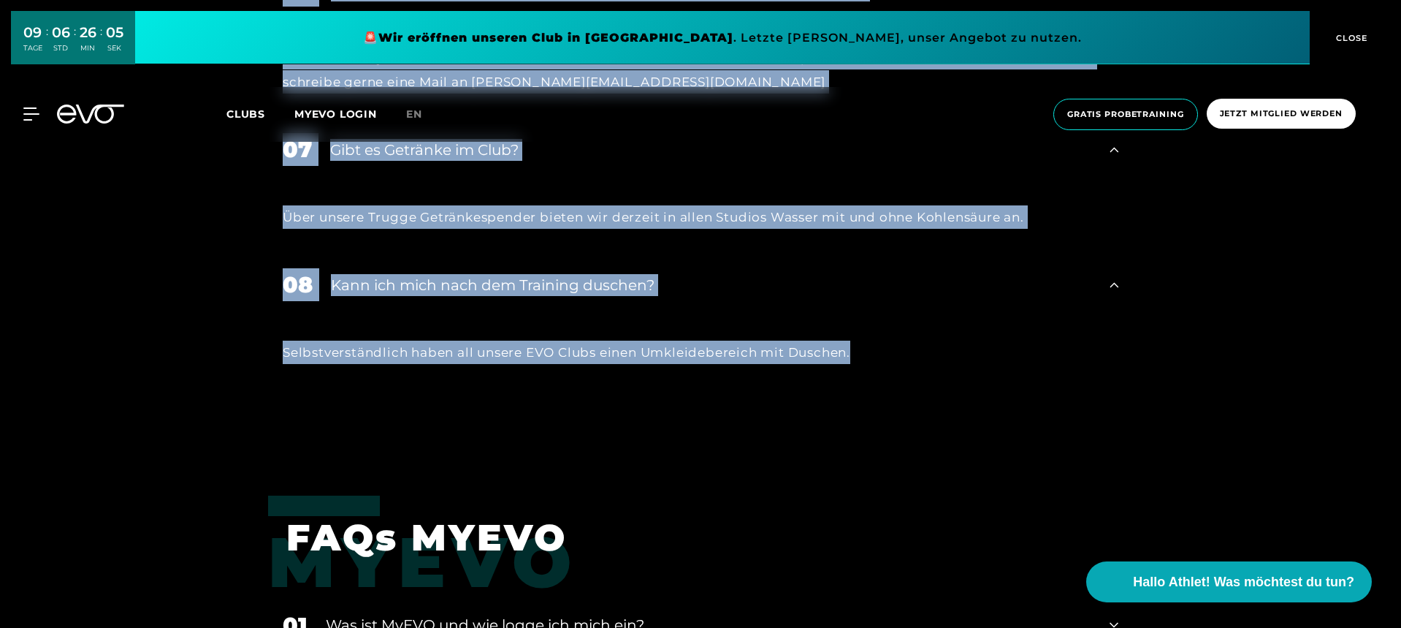
drag, startPoint x: 292, startPoint y: 193, endPoint x: 879, endPoint y: 320, distance: 601.1
copy div "LORe IPSUM 04 Dolo sit ame Consect adi elits Doeiusmo Temporin utlabo? Etdolor …"
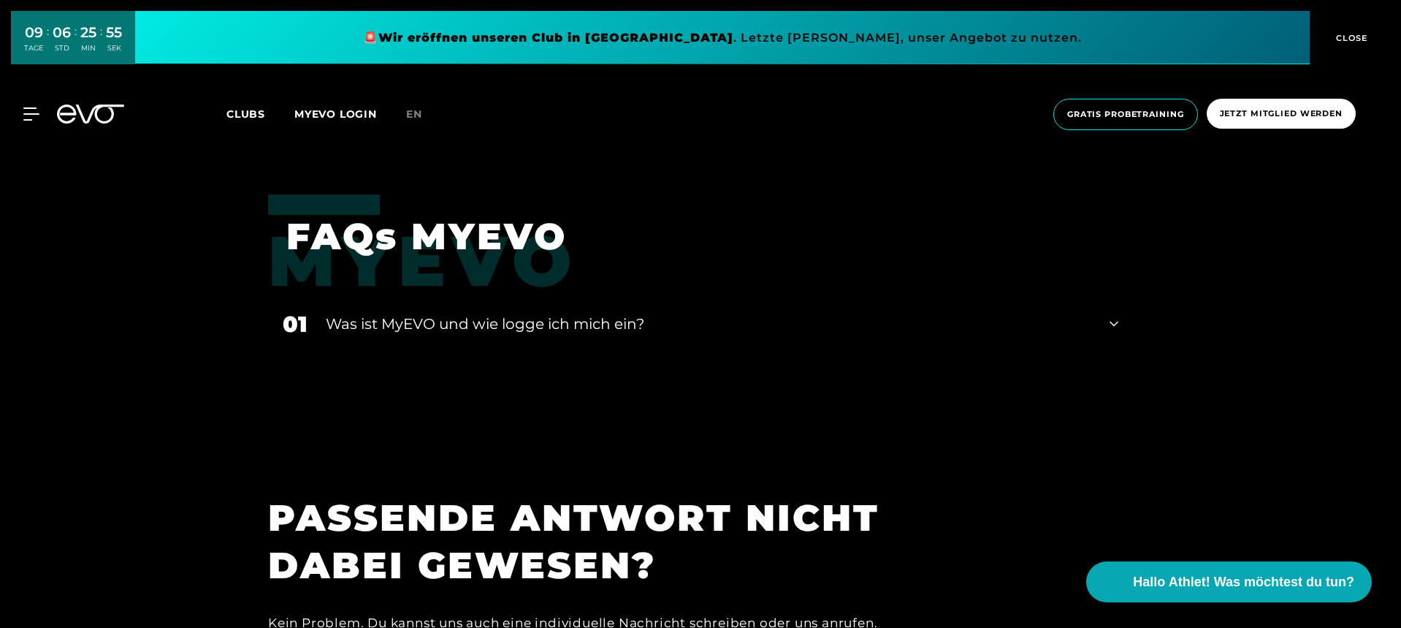
scroll to position [5444, 0]
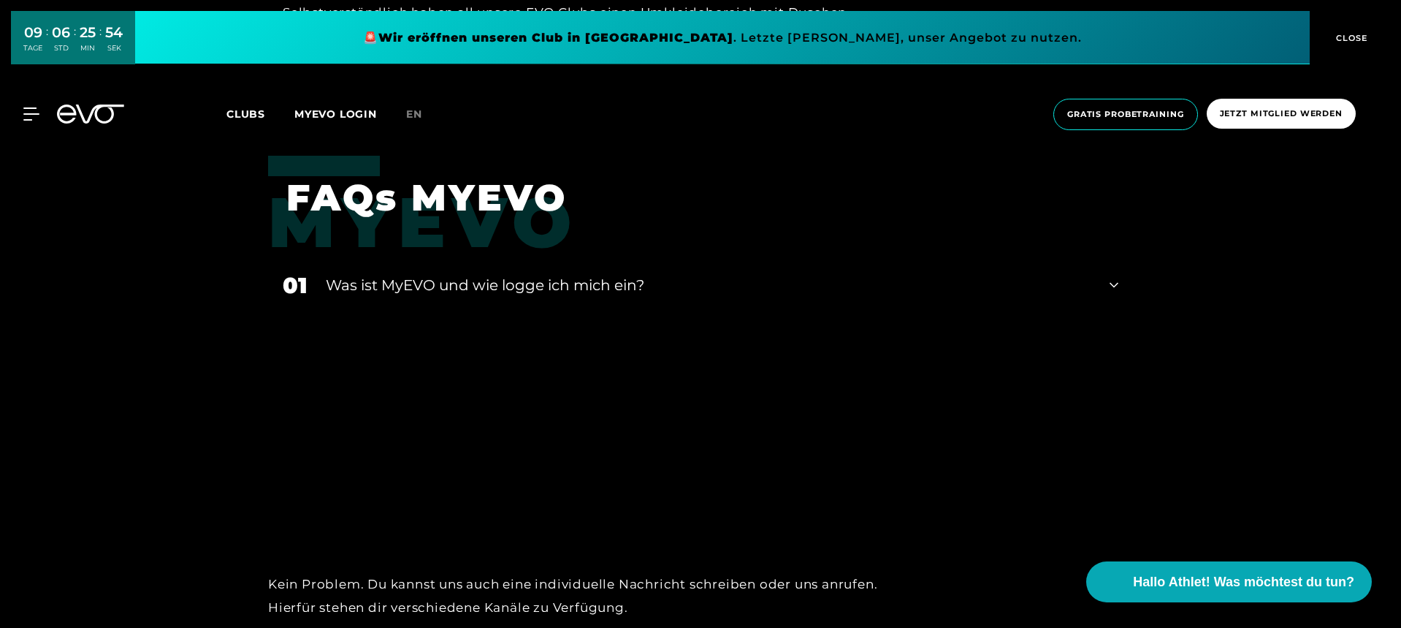
click at [444, 274] on div "Was ist MyEVO und wie logge ich mich ein?" at bounding box center [709, 285] width 766 height 22
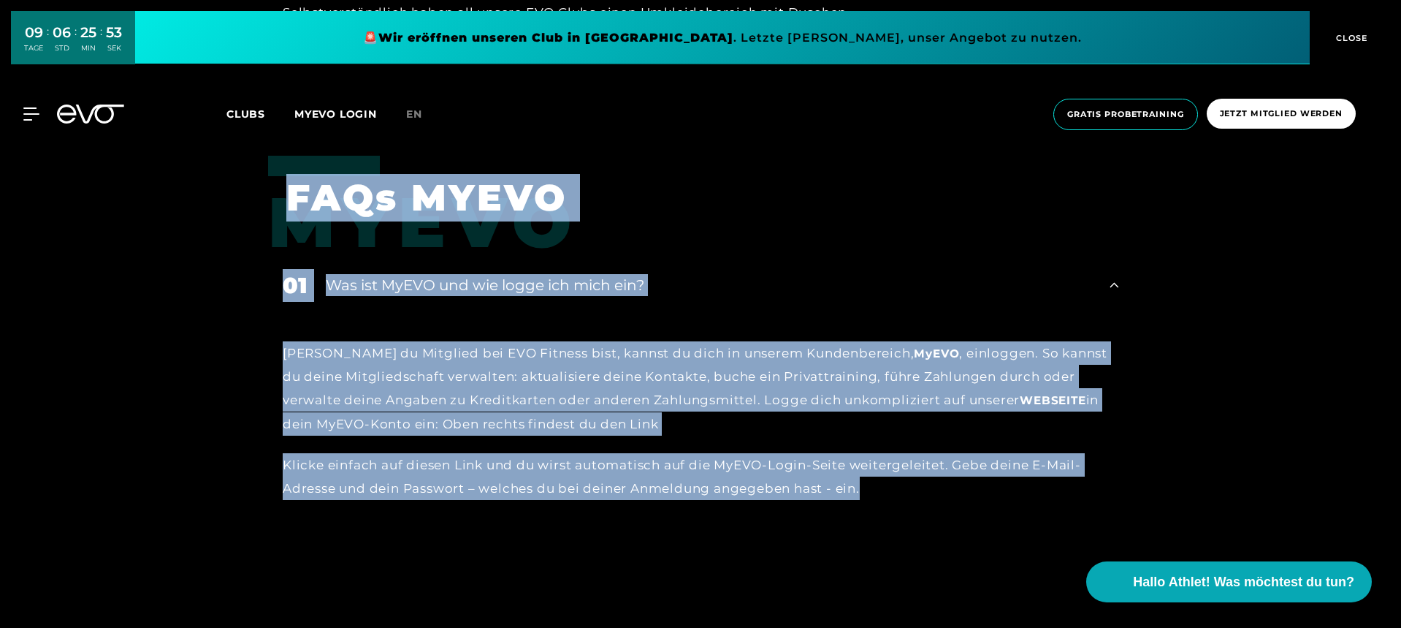
drag, startPoint x: 296, startPoint y: 160, endPoint x: 939, endPoint y: 447, distance: 704.2
click at [939, 447] on div "MyEVO FAQs MYEVO 01 Was ist MyEVO und wie logge ich mich ein? Sobald du Mitglie…" at bounding box center [700, 377] width 1401 height 443
copy div "FAQs MYEVO 01 Was ist MyEVO und wie logge ich mich ein? Sobald du Mitglied bei …"
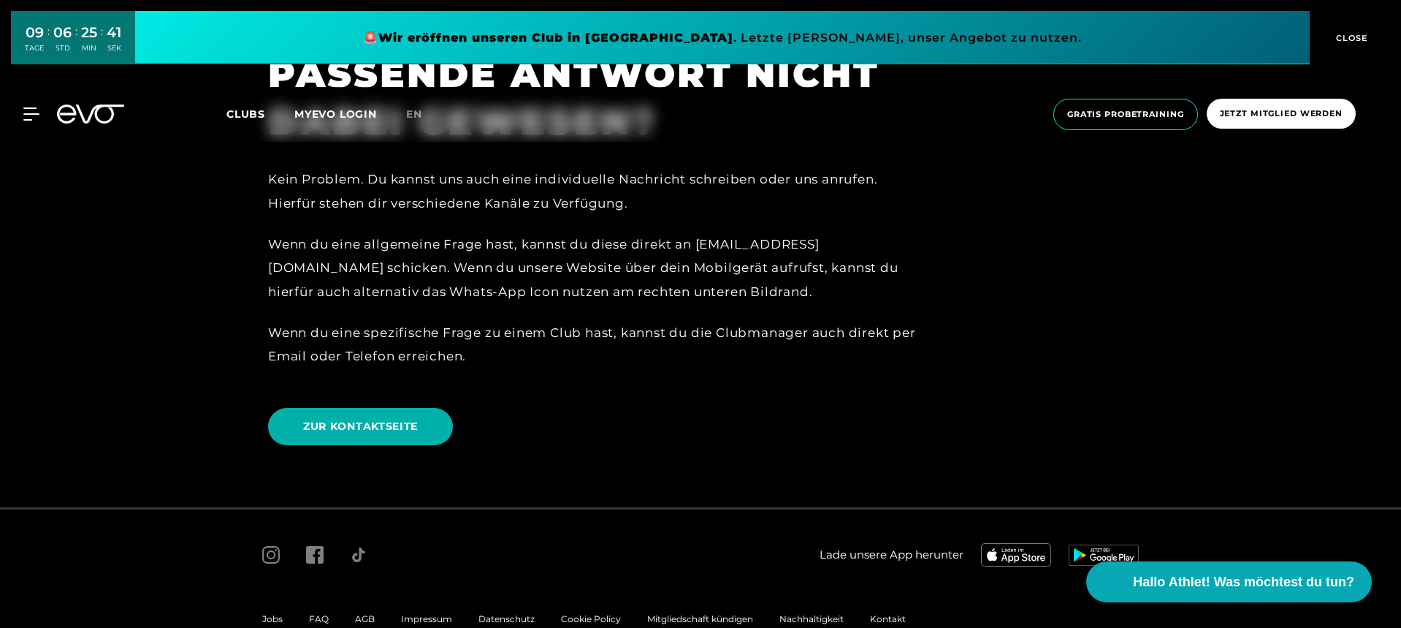
scroll to position [6056, 0]
